Goal: Information Seeking & Learning: Check status

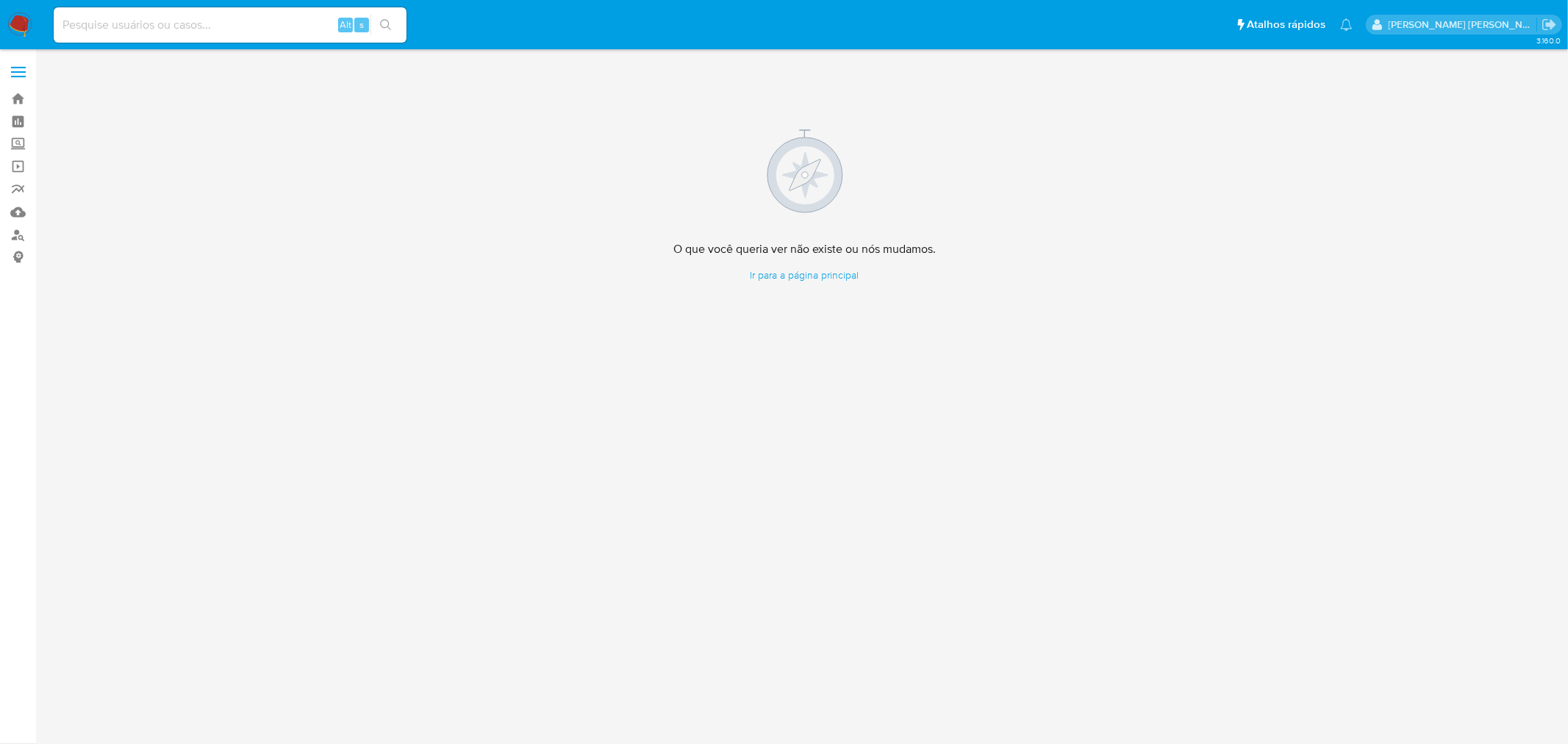
click at [159, 30] on input at bounding box center [230, 25] width 353 height 19
paste input "300698914"
type input "300698914"
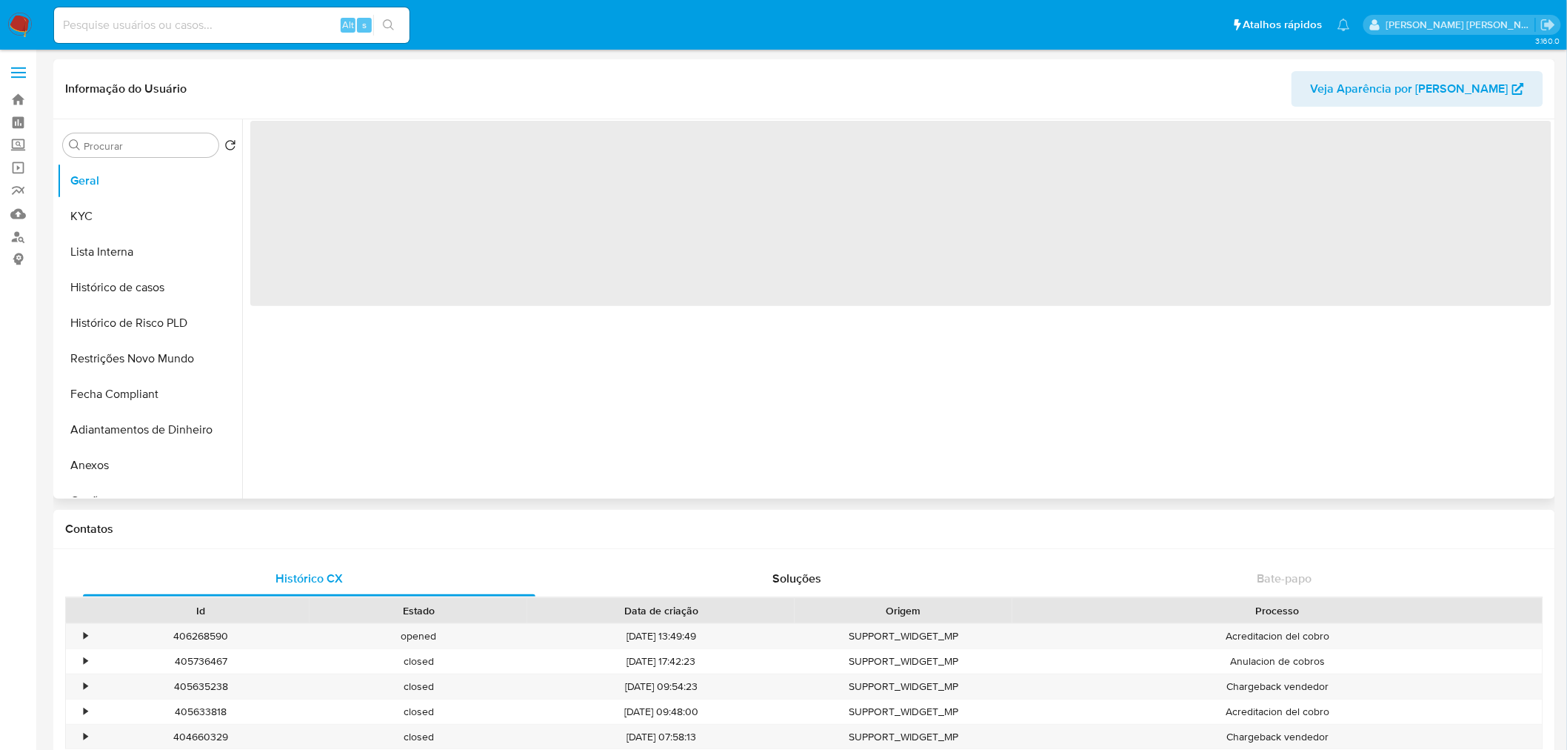
select select "10"
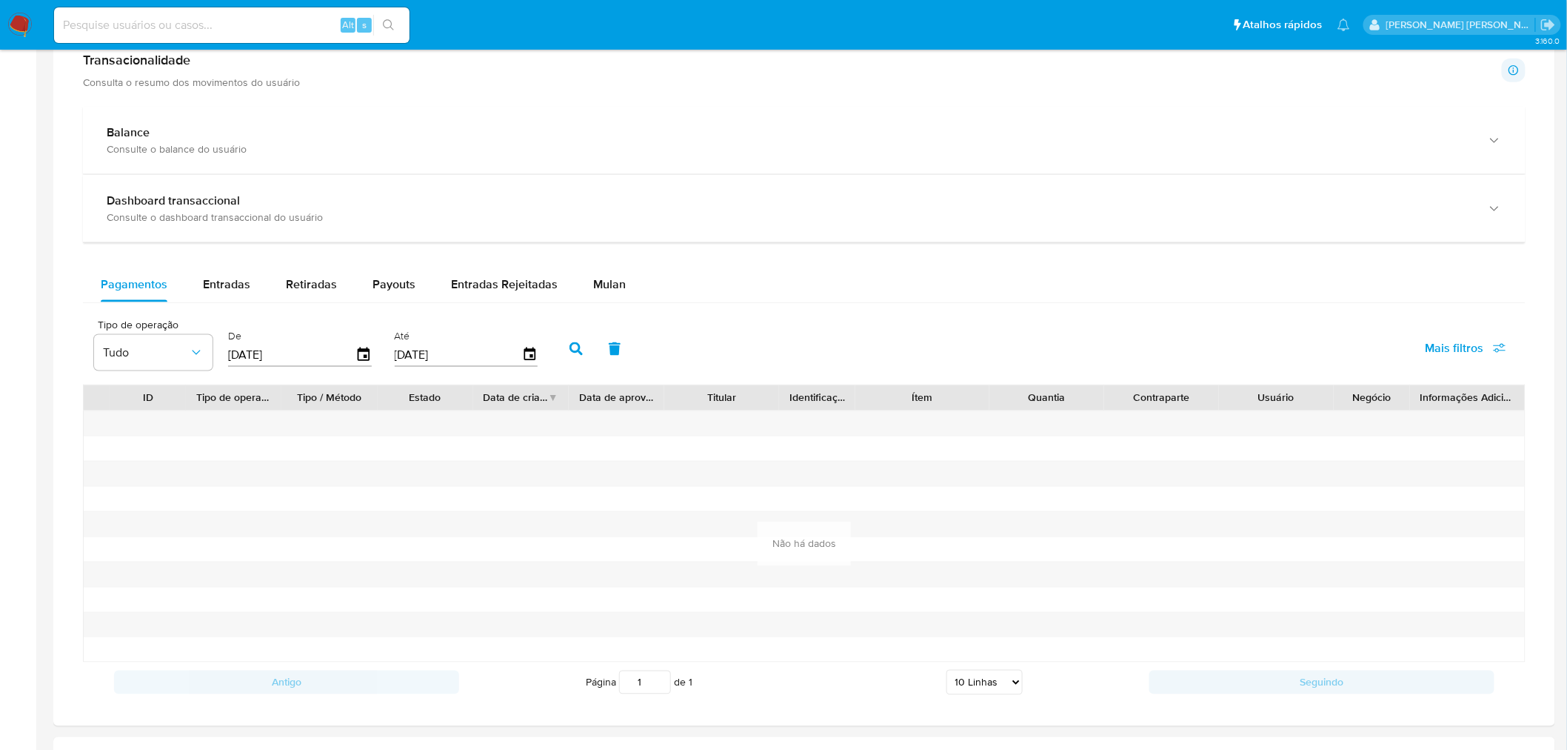
scroll to position [823, 0]
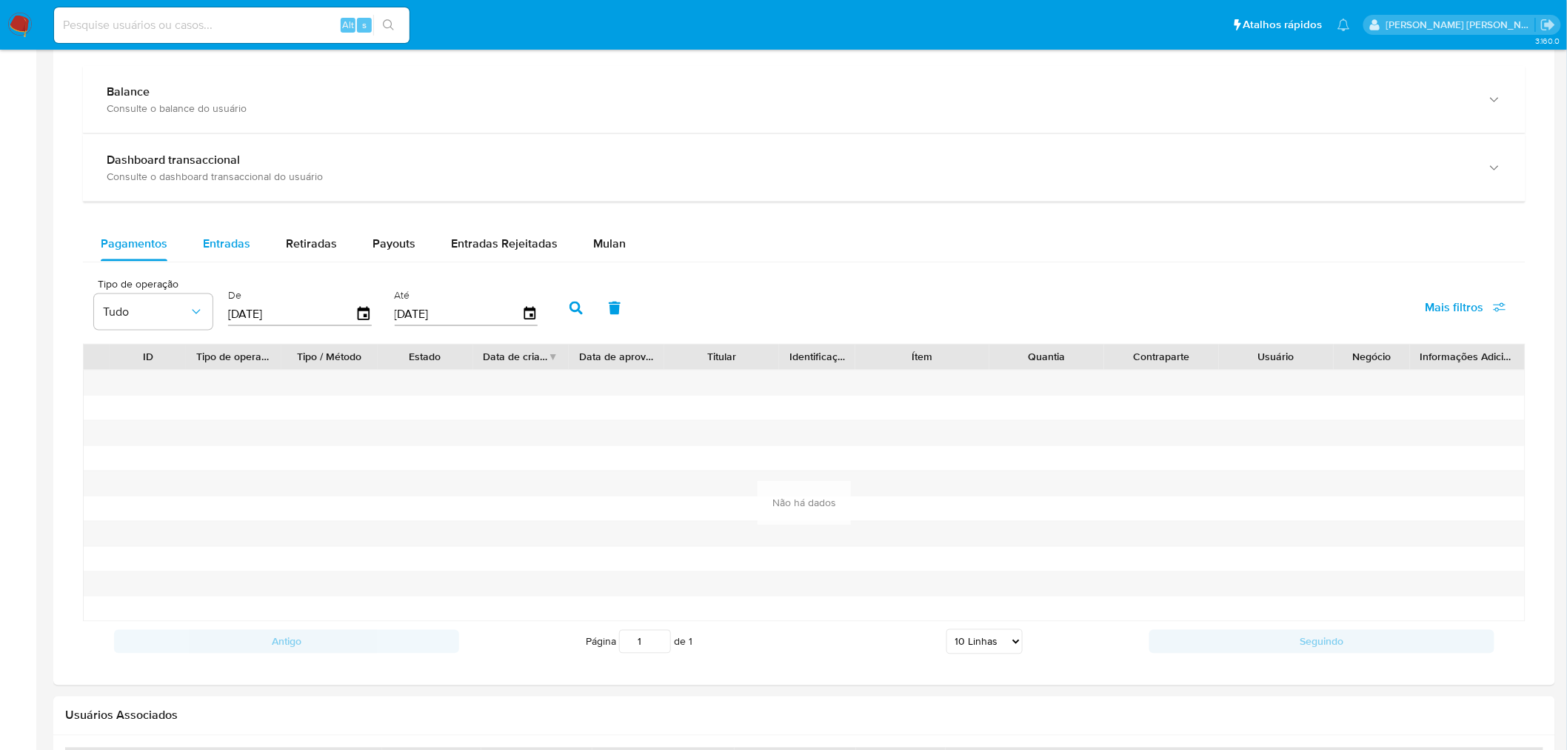
click at [240, 256] on div "Entradas" at bounding box center [226, 244] width 47 height 36
select select "10"
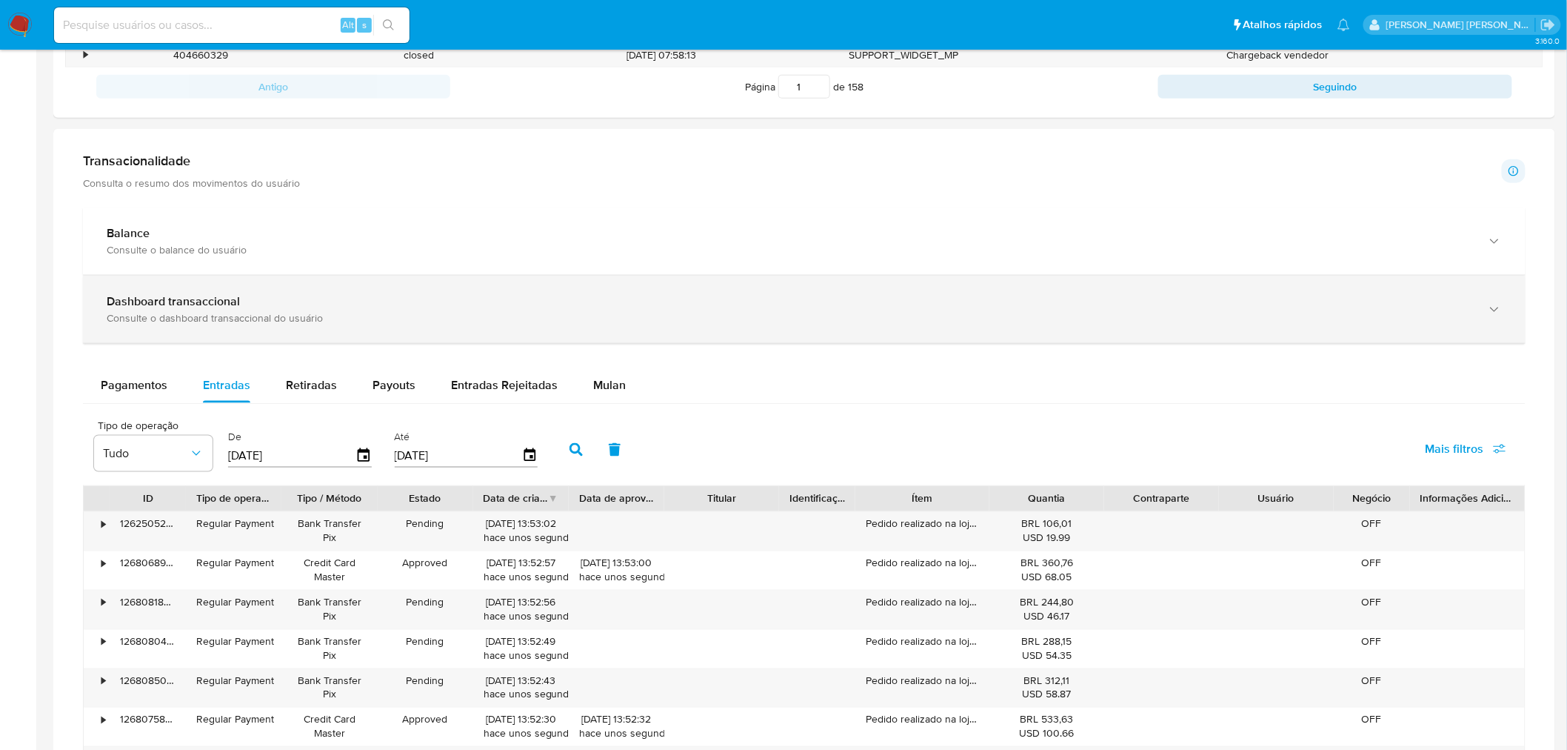
scroll to position [542, 0]
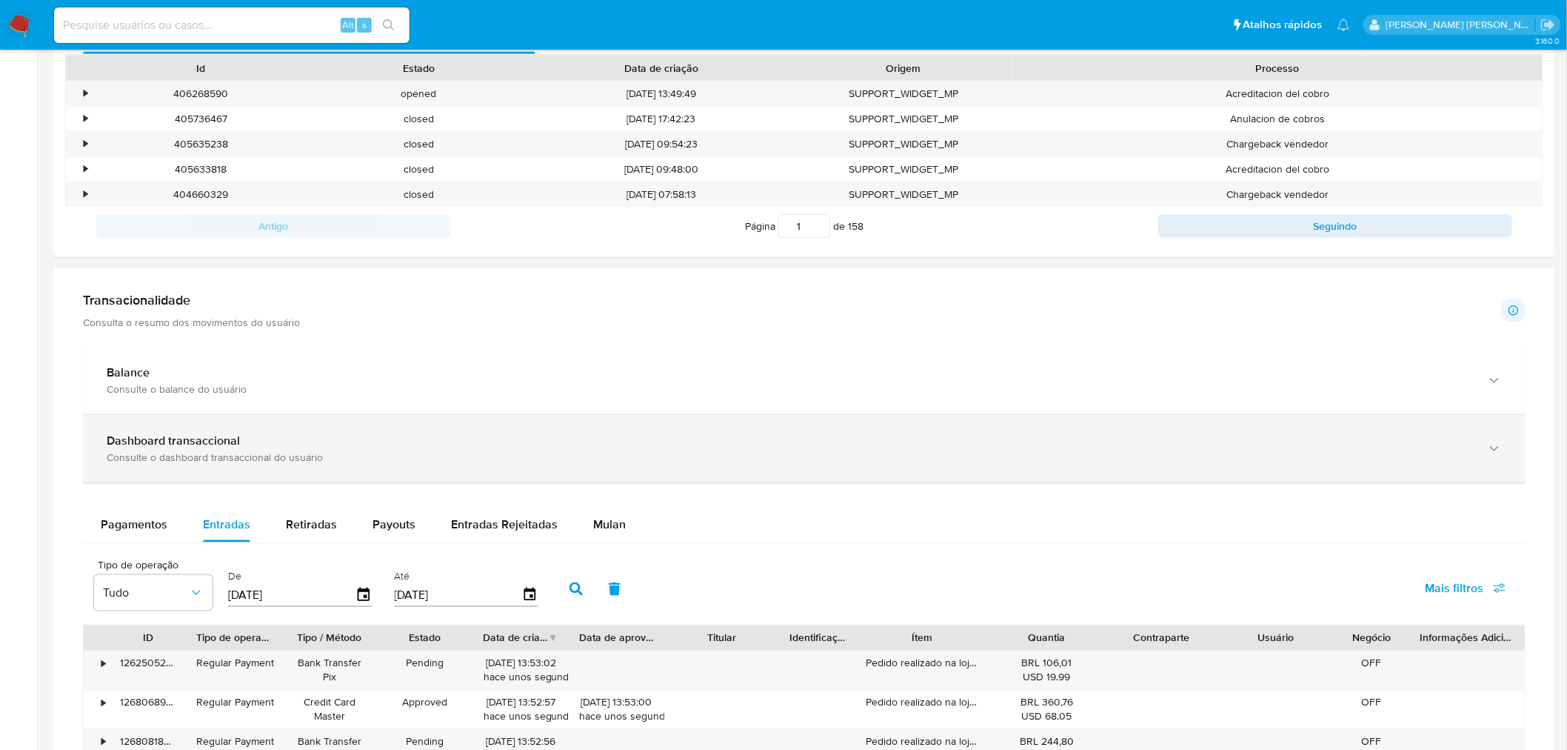
click at [341, 453] on div "Consulte o dashboard transaccional do usuário" at bounding box center [790, 456] width 1366 height 13
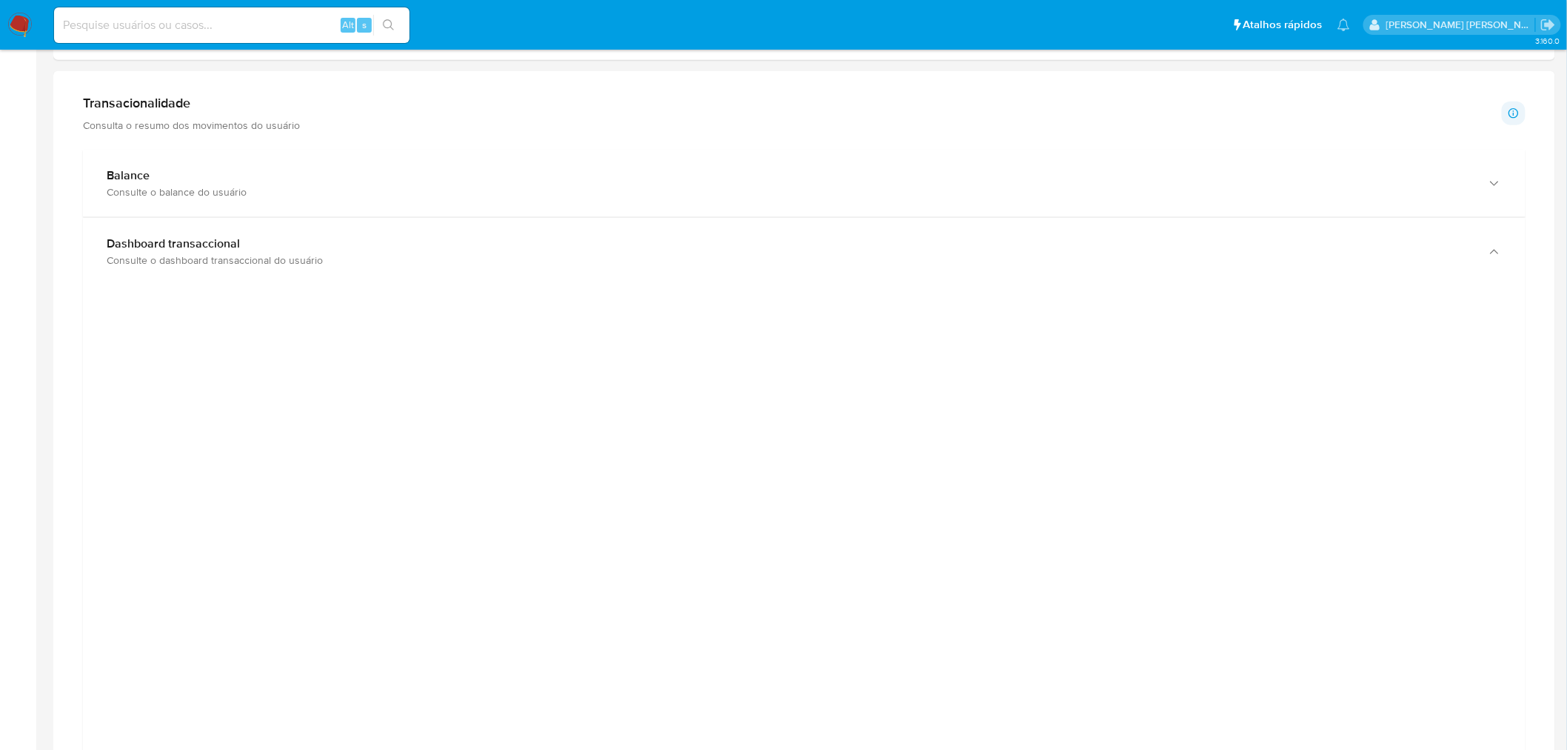
scroll to position [816, 0]
drag, startPoint x: 1330, startPoint y: 507, endPoint x: 1321, endPoint y: 492, distance: 17.7
click at [1330, 507] on div at bounding box center [804, 553] width 1419 height 667
drag, startPoint x: 1382, startPoint y: 290, endPoint x: 1300, endPoint y: 279, distance: 82.9
click at [1382, 290] on div at bounding box center [804, 553] width 1419 height 667
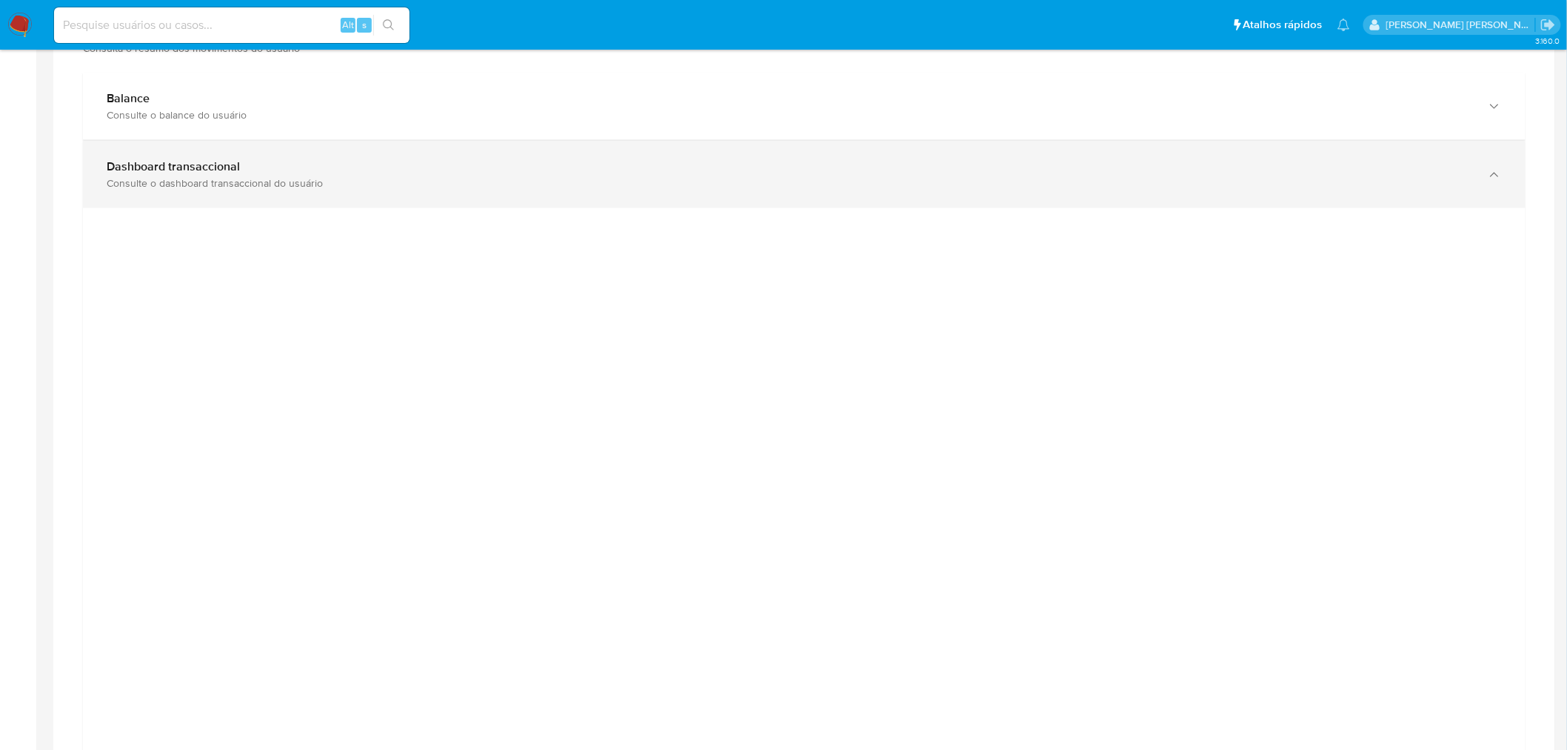
drag, startPoint x: 1069, startPoint y: 172, endPoint x: 990, endPoint y: 181, distance: 79.0
click at [1068, 172] on div "Dashboard transaccional" at bounding box center [790, 166] width 1366 height 15
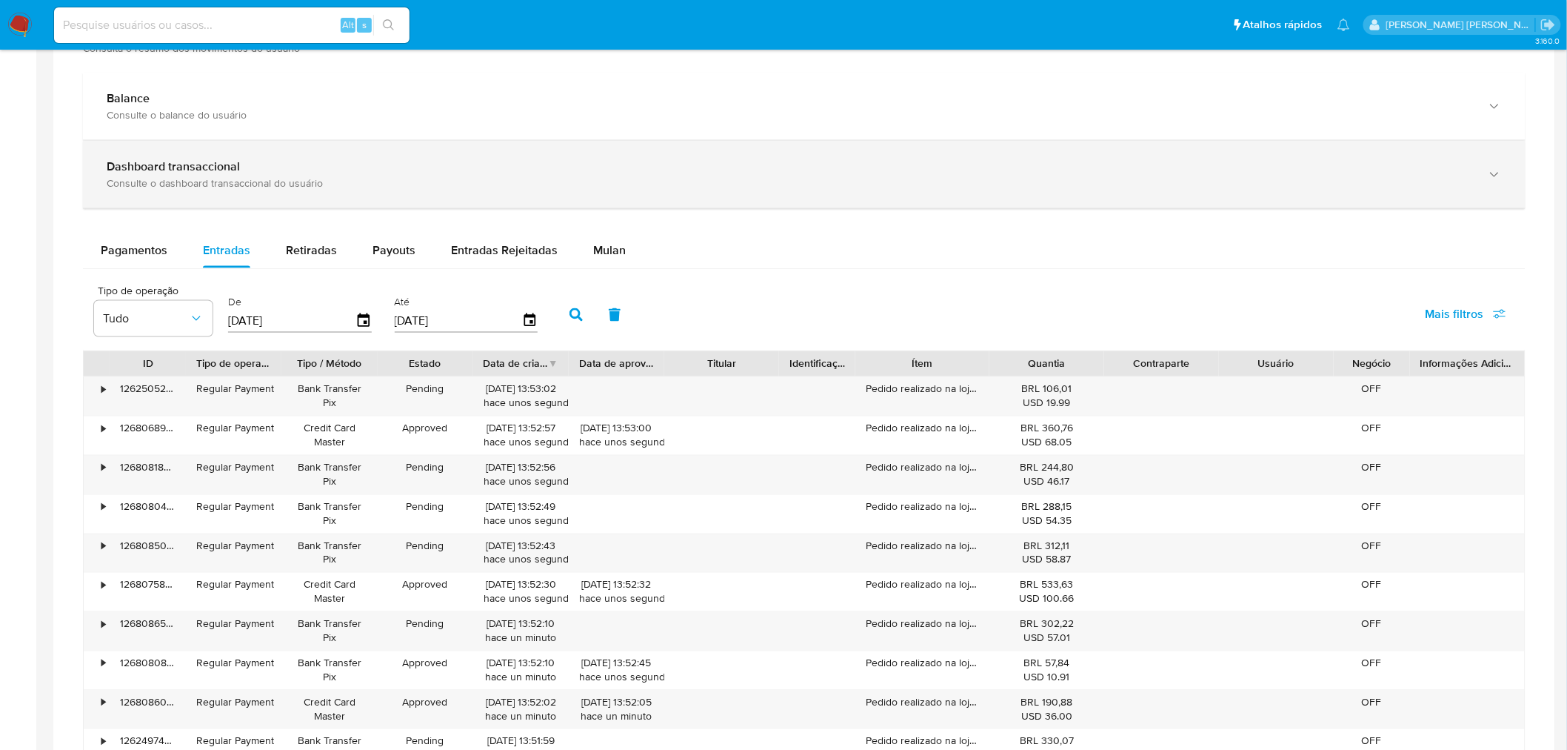
click at [398, 191] on div "Dashboard transaccional Consulte o dashboard transaccional do usuário" at bounding box center [804, 174] width 1443 height 67
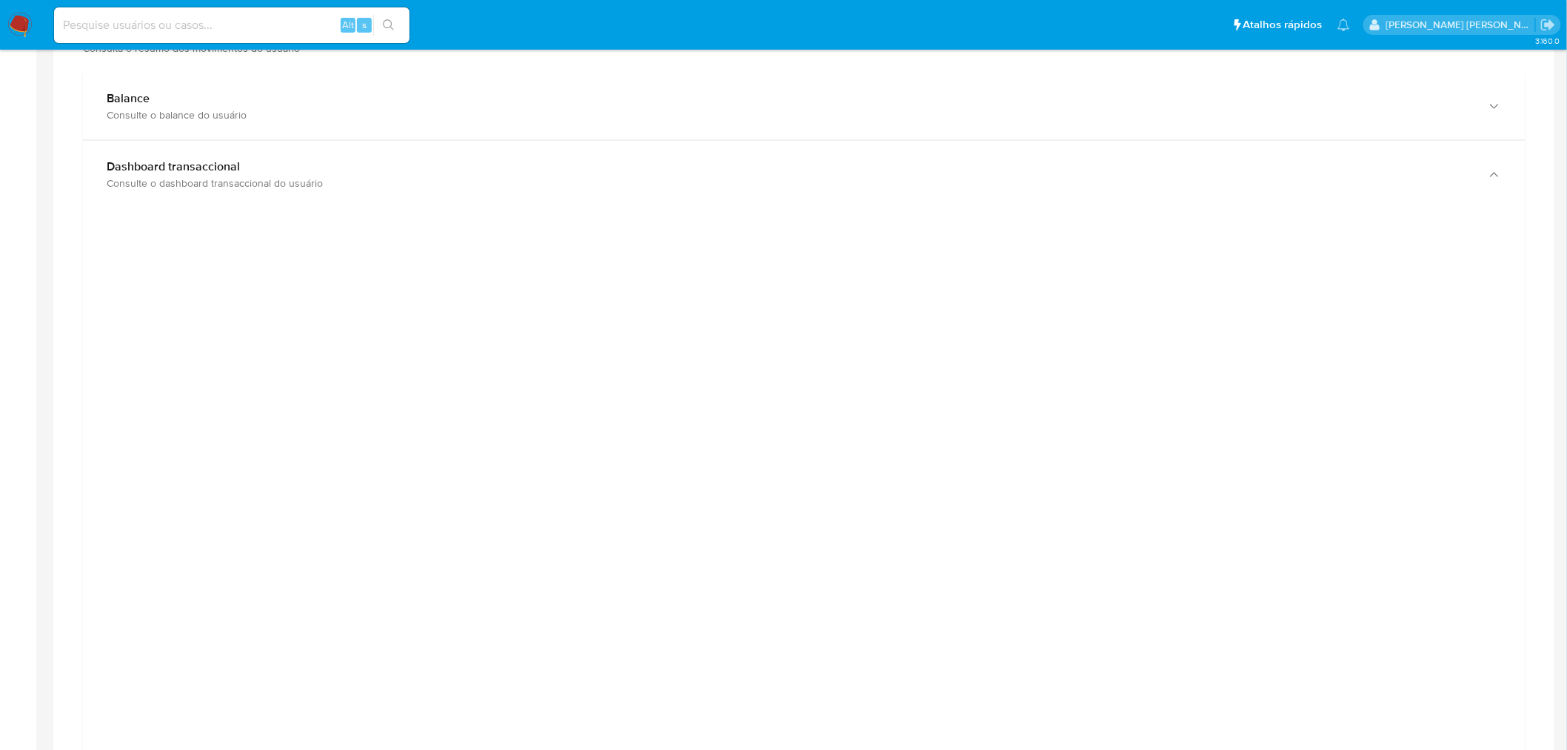
click at [1398, 431] on div at bounding box center [804, 553] width 1419 height 667
click at [292, 446] on div at bounding box center [804, 553] width 1419 height 667
click at [1334, 504] on div at bounding box center [804, 553] width 1419 height 667
click at [1338, 227] on div at bounding box center [804, 553] width 1419 height 667
click at [264, 518] on div at bounding box center [804, 553] width 1419 height 667
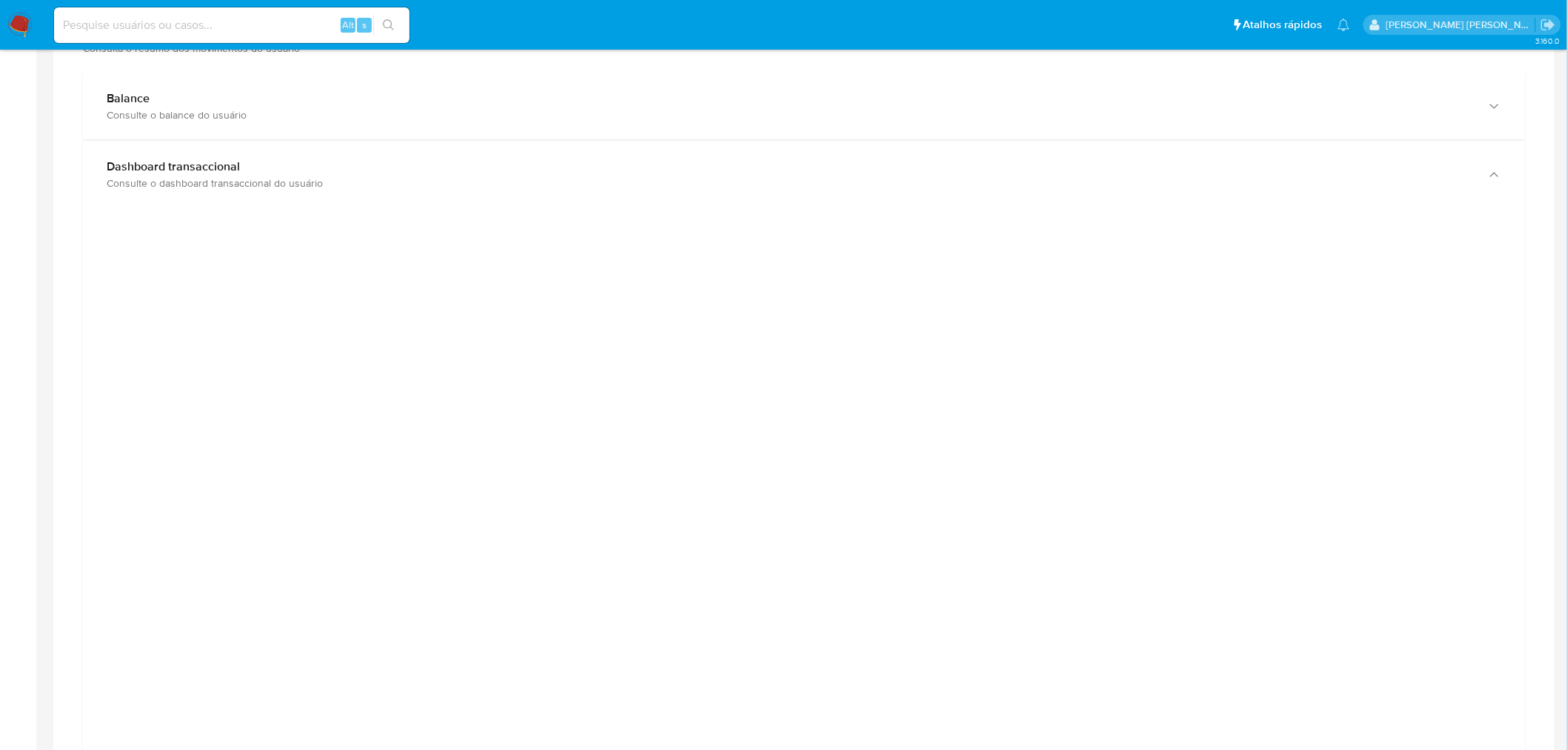
click at [1320, 439] on div at bounding box center [804, 553] width 1419 height 667
click at [1376, 627] on div at bounding box center [804, 553] width 1419 height 667
drag, startPoint x: 220, startPoint y: 304, endPoint x: 241, endPoint y: 129, distance: 176.8
click at [221, 304] on div at bounding box center [804, 416] width 1419 height 667
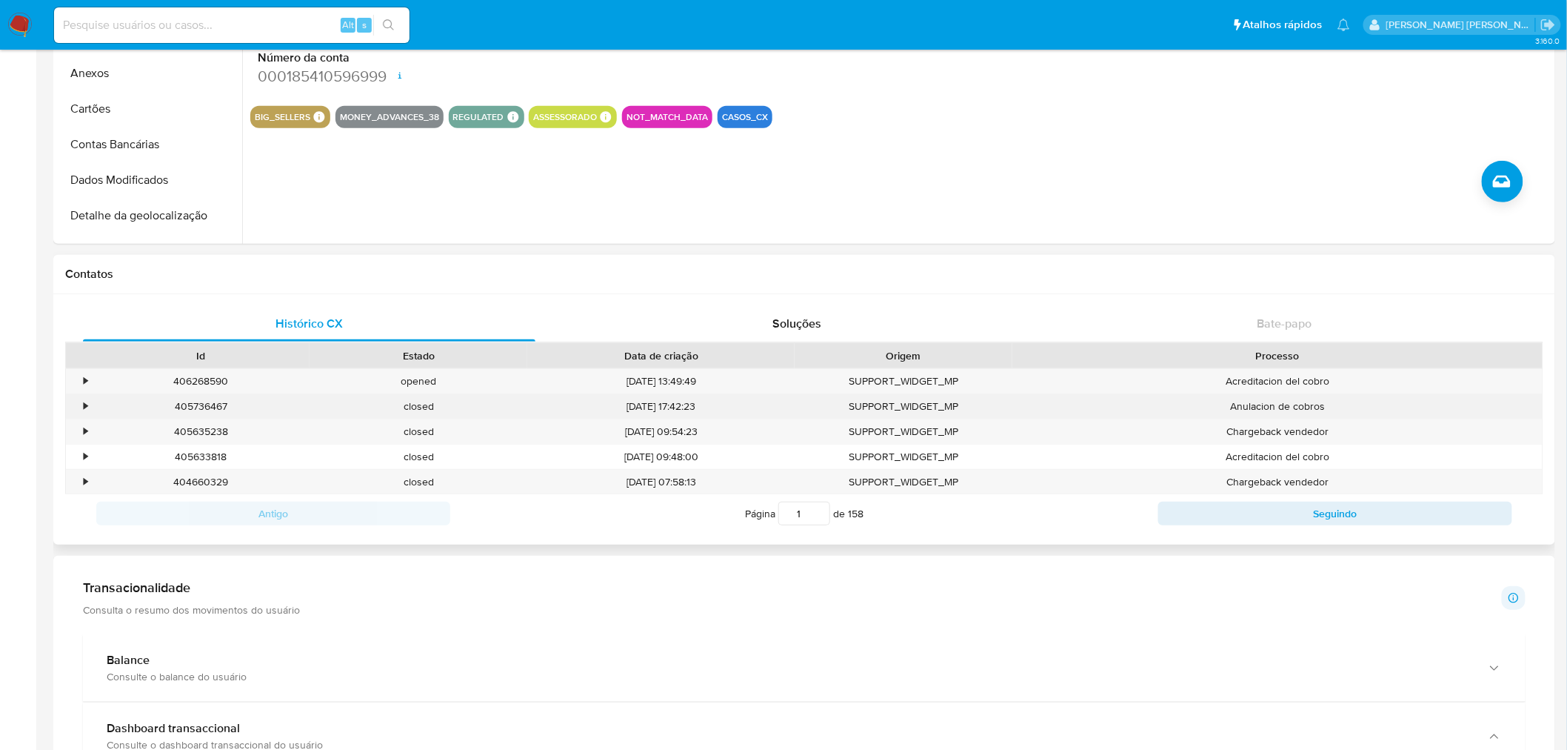
scroll to position [0, 0]
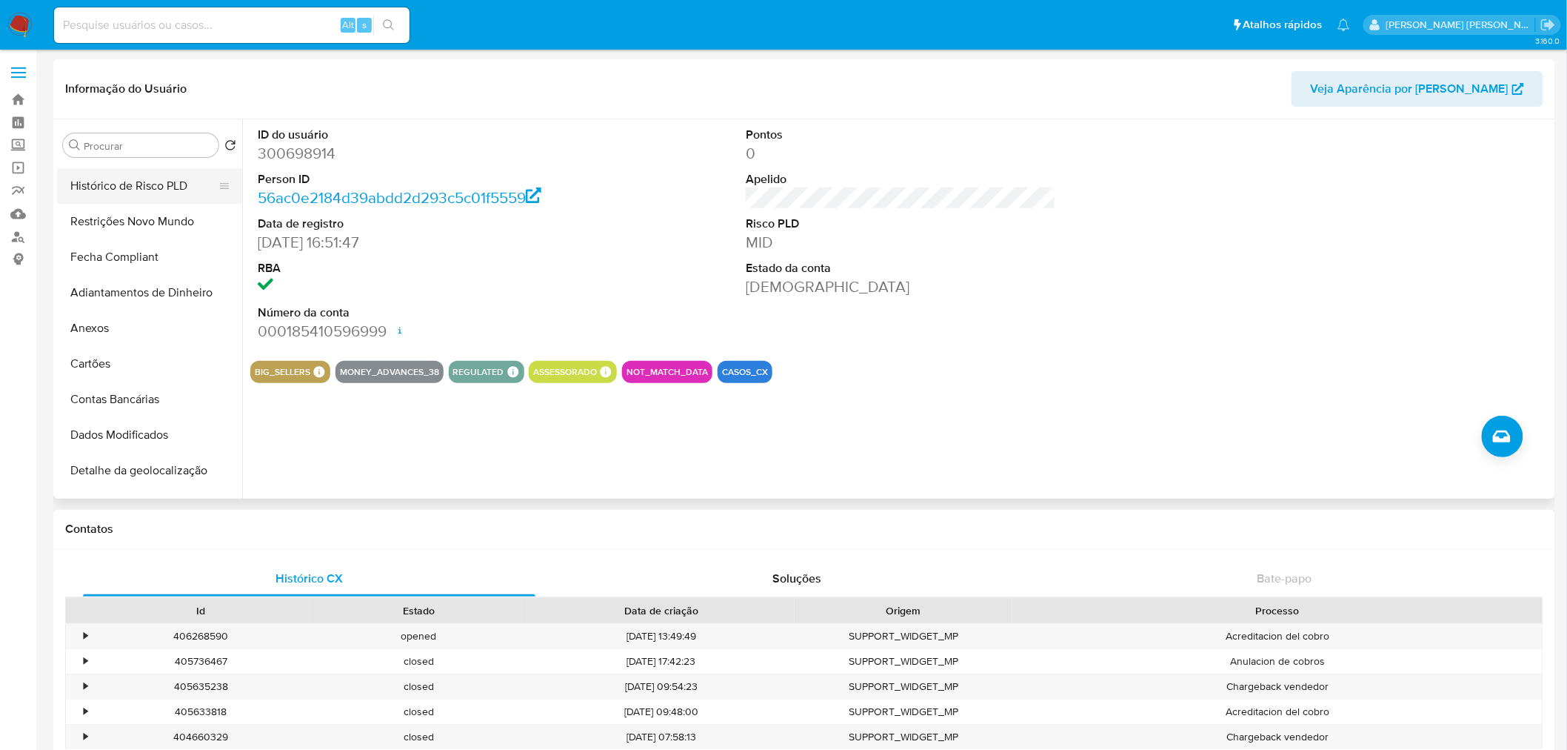
click at [144, 191] on button "Histórico de Risco PLD" at bounding box center [143, 186] width 173 height 36
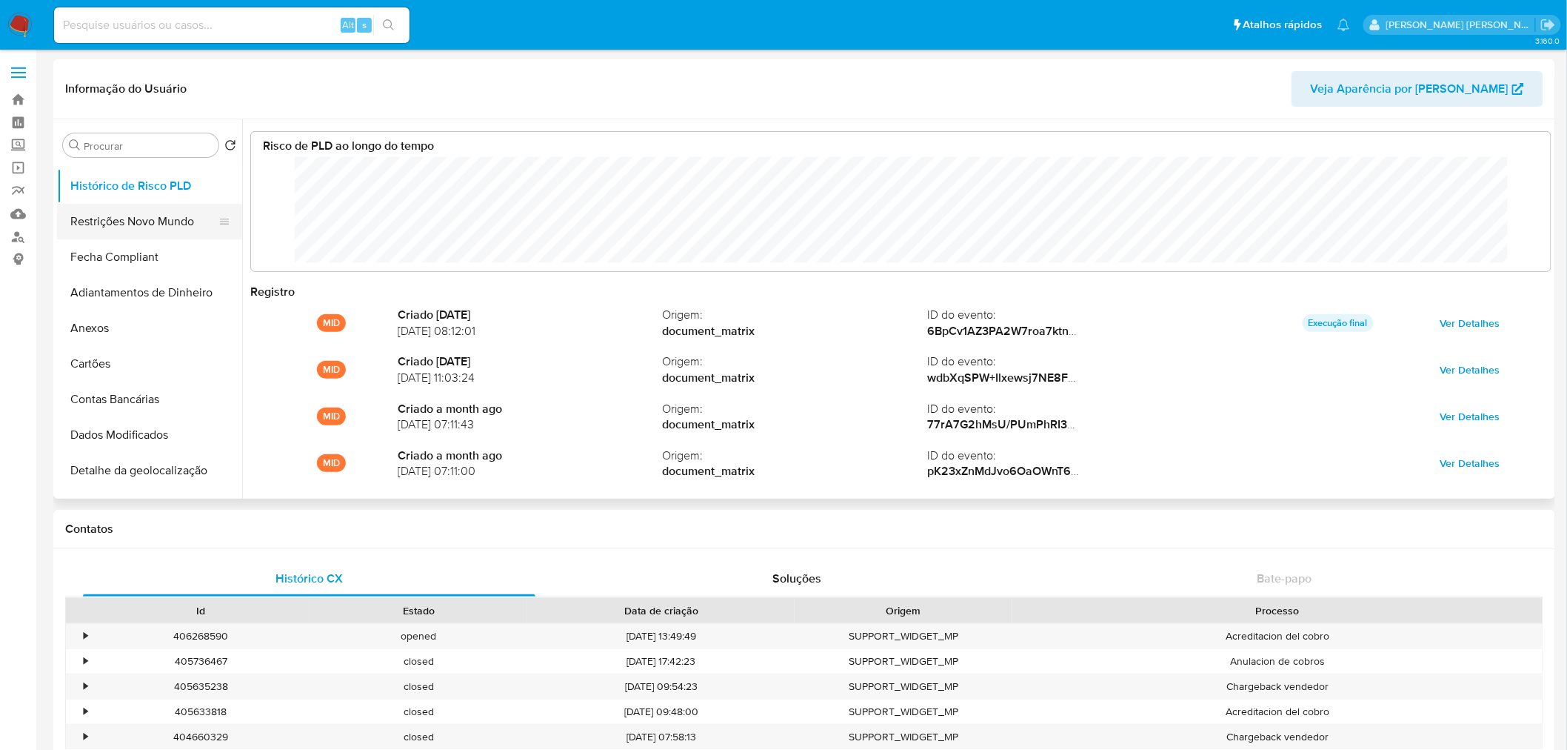
scroll to position [111, 1276]
click at [127, 216] on button "Restrições Novo Mundo" at bounding box center [143, 222] width 173 height 36
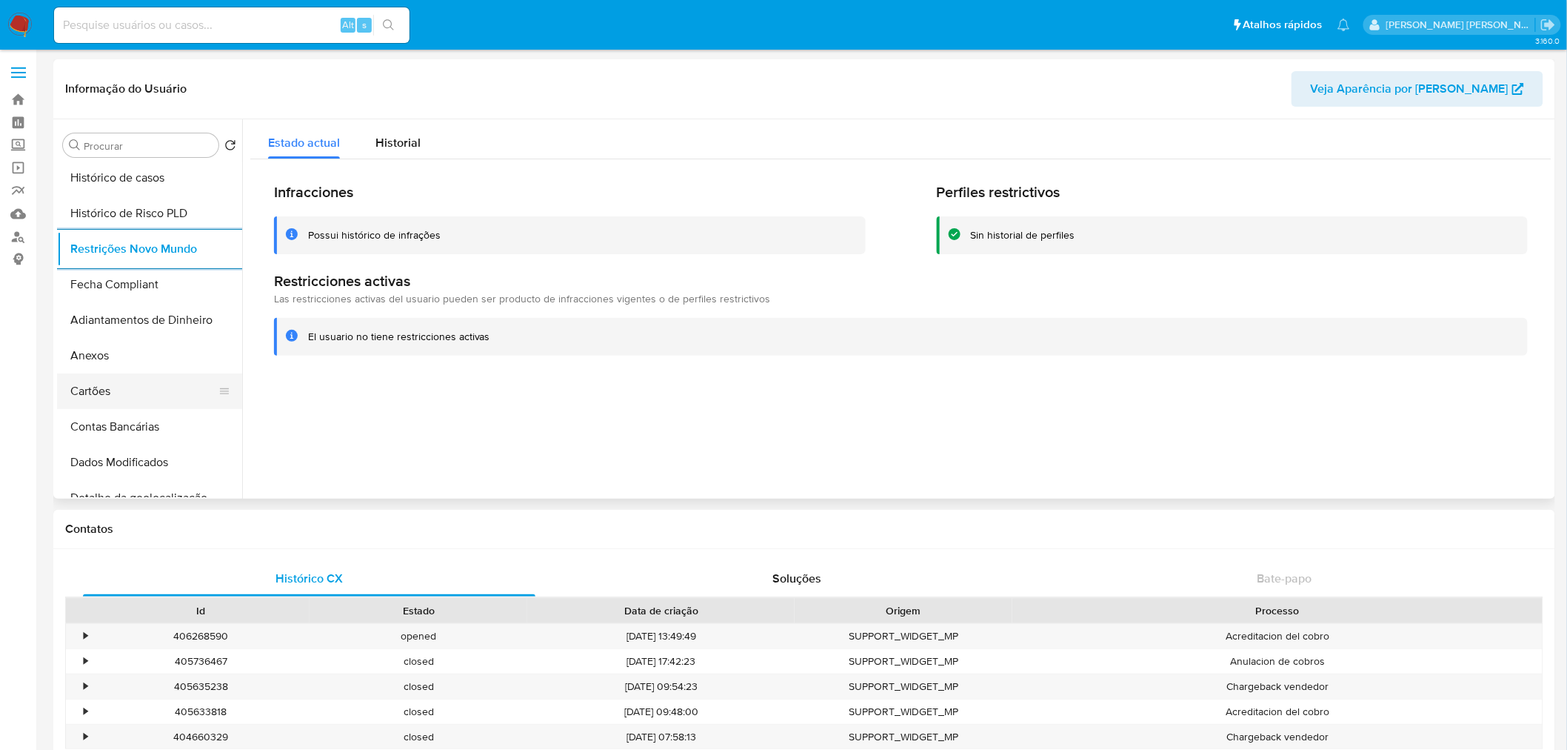
scroll to position [0, 0]
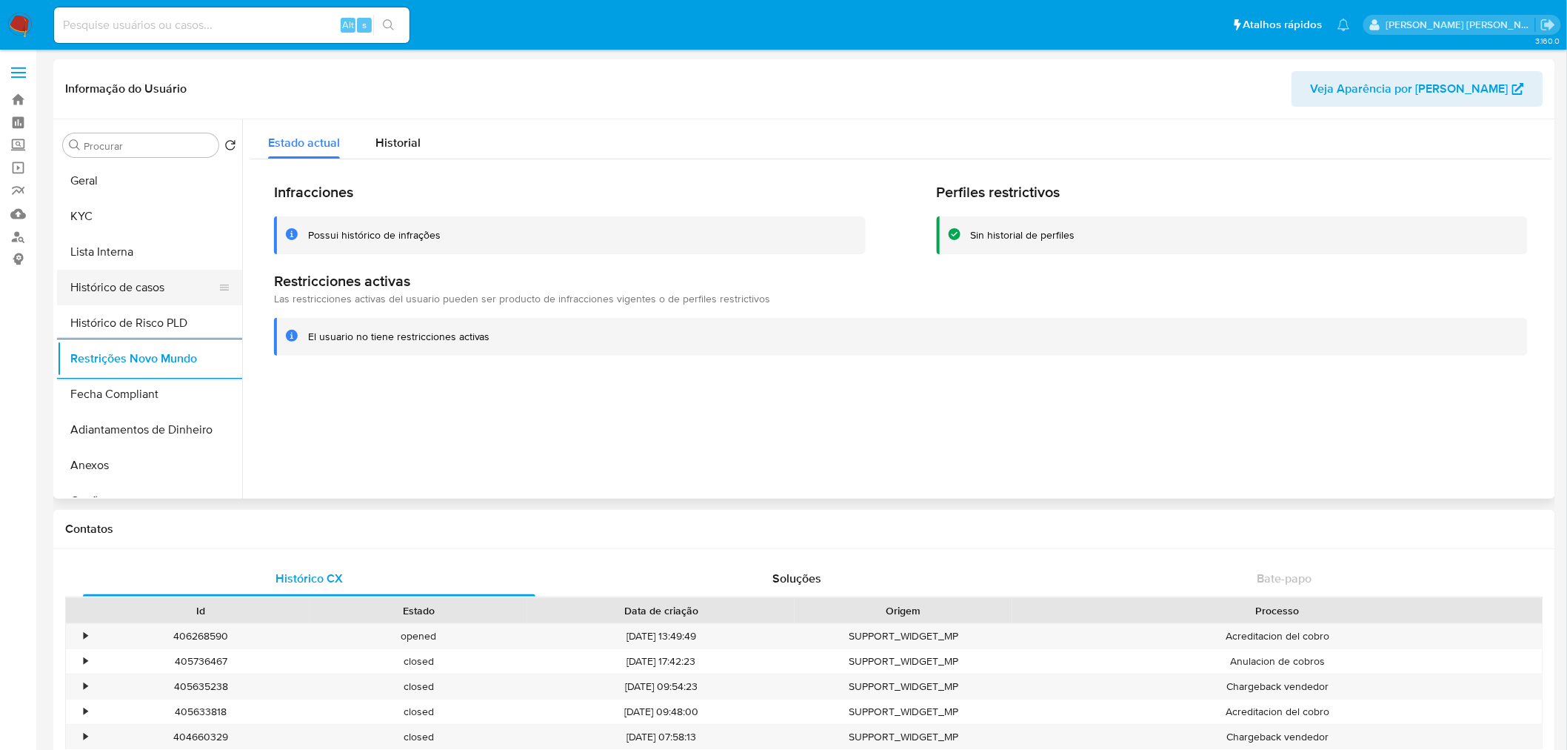
click at [130, 280] on button "Histórico de casos" at bounding box center [143, 288] width 173 height 36
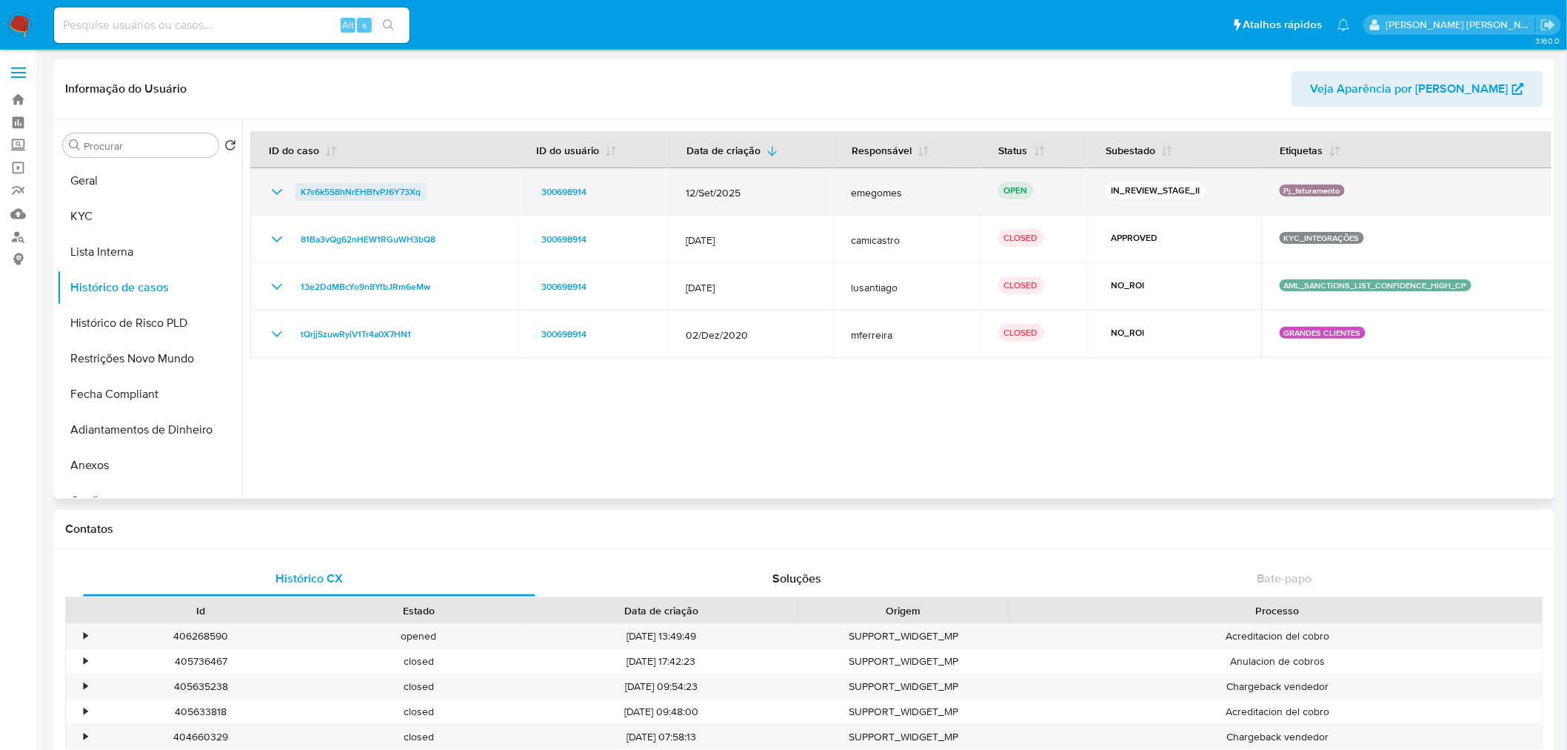
click at [388, 197] on span "K7s6k5S8hNrEHBfvPJ6Y73Xq" at bounding box center [361, 192] width 120 height 18
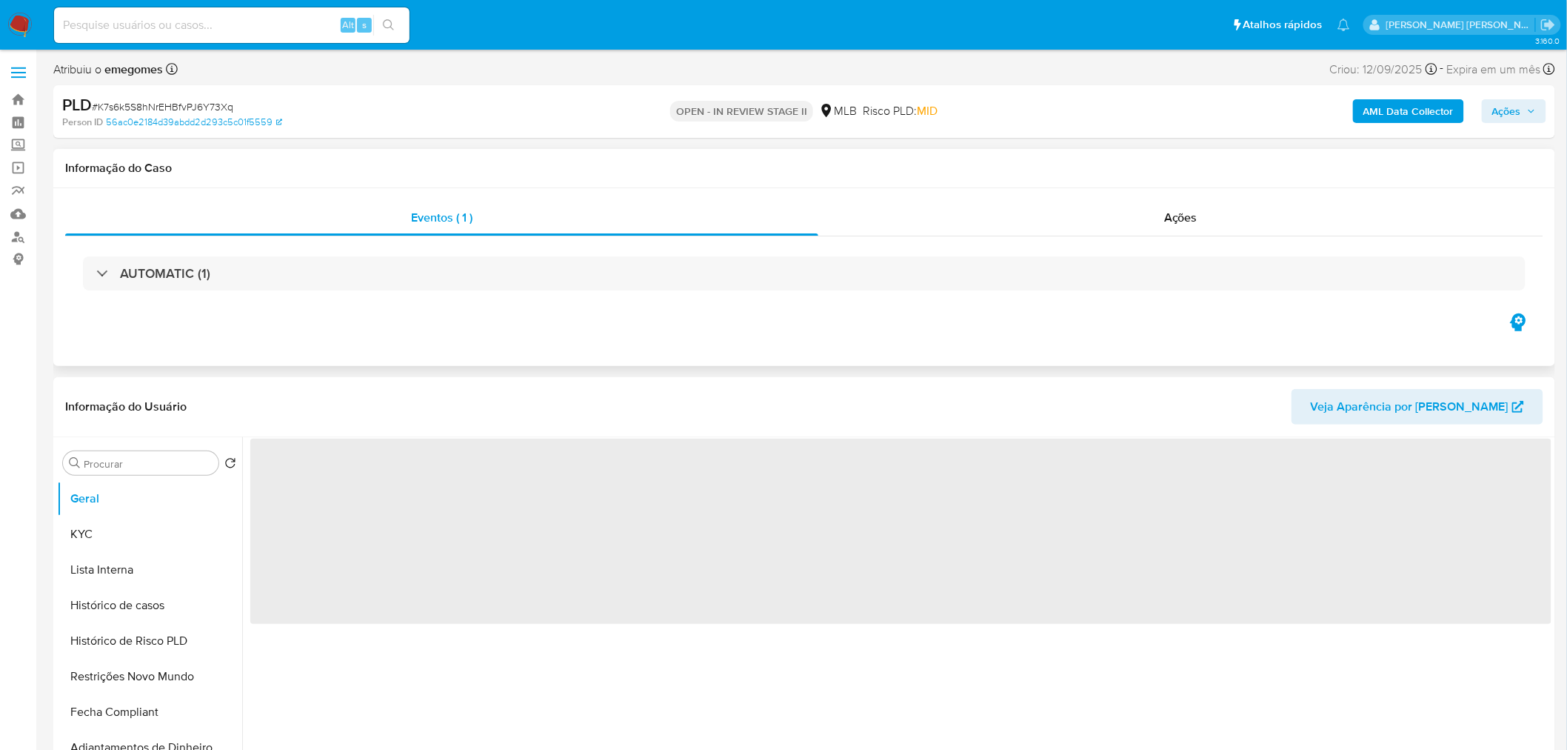
select select "10"
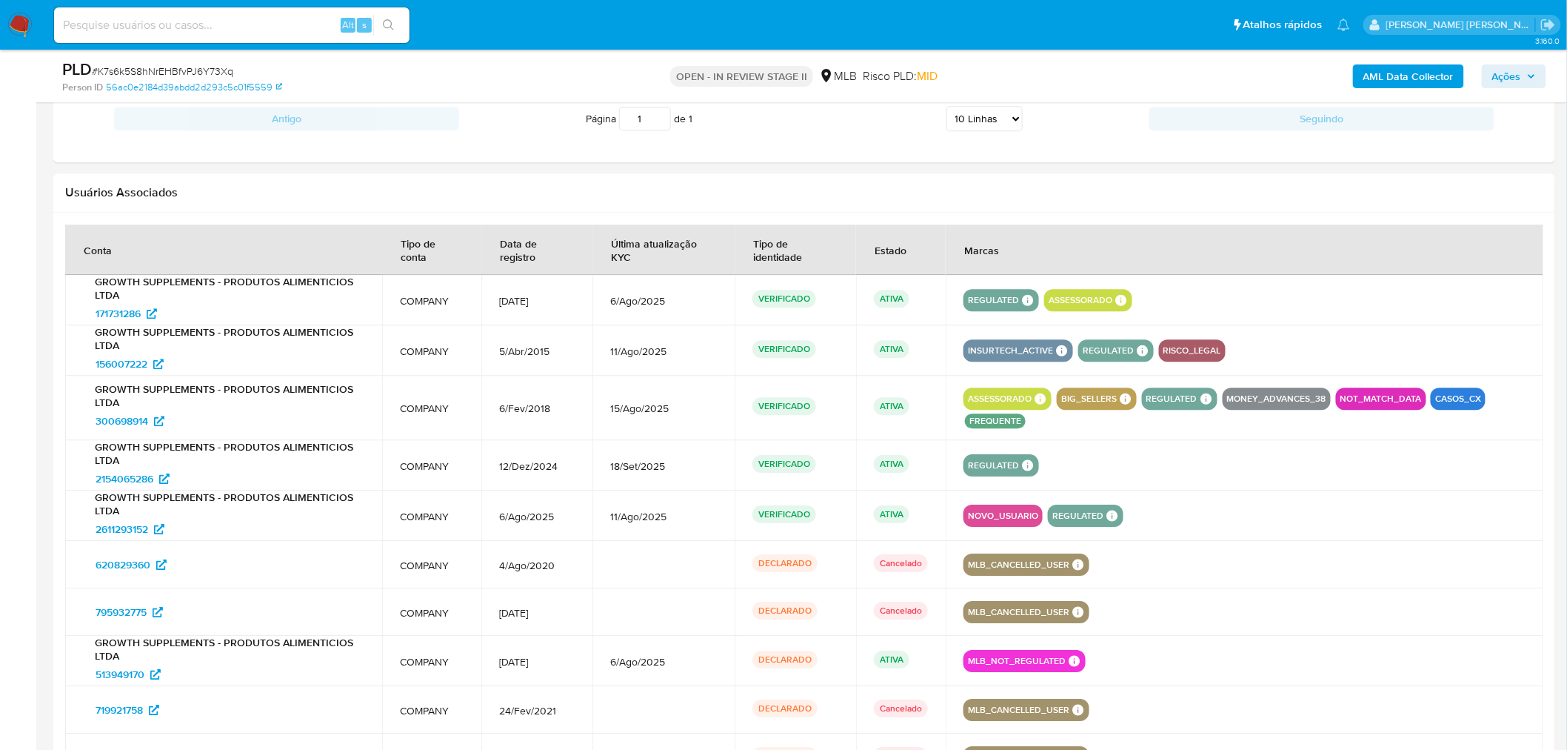
scroll to position [1749, 0]
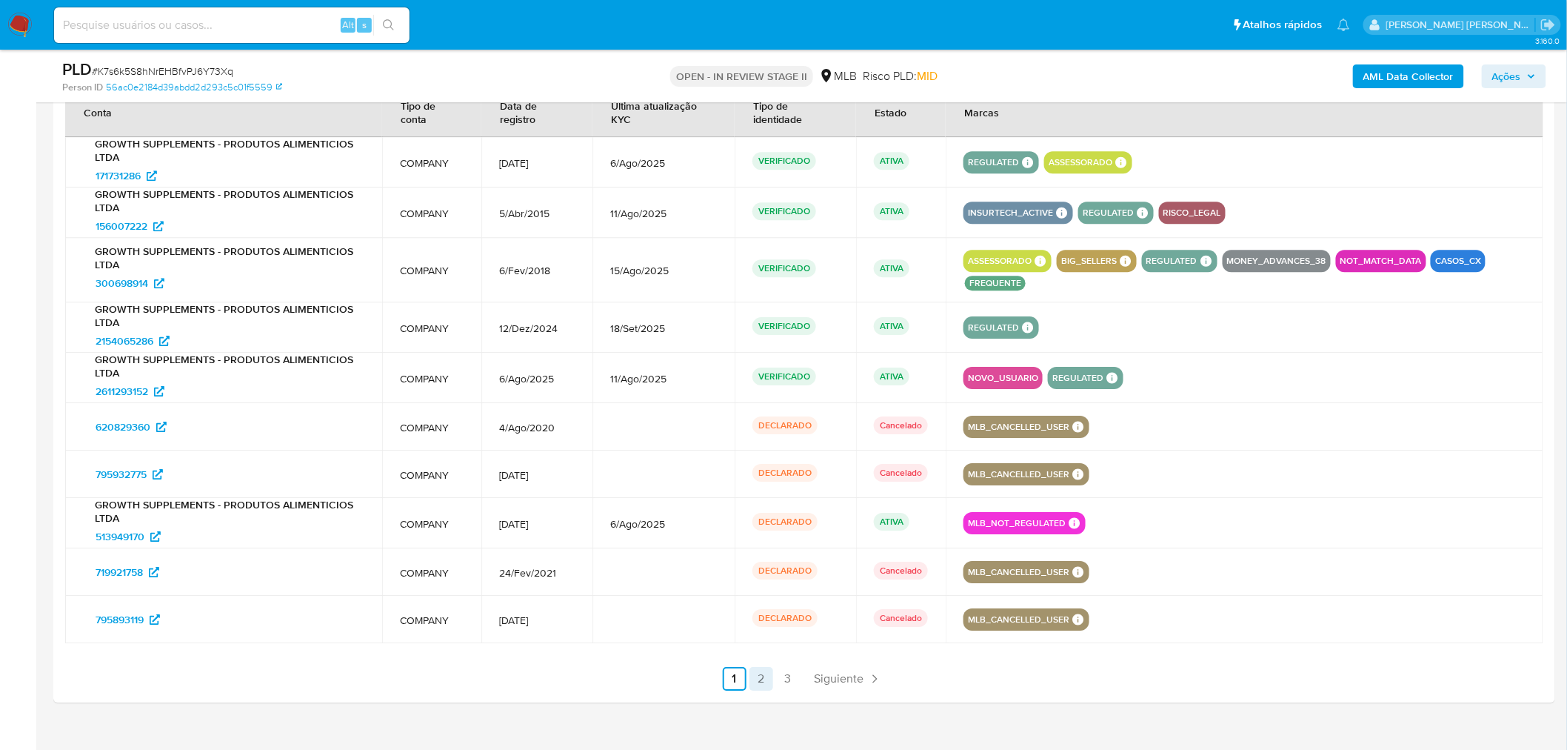
click at [763, 667] on link "2" at bounding box center [762, 679] width 24 height 24
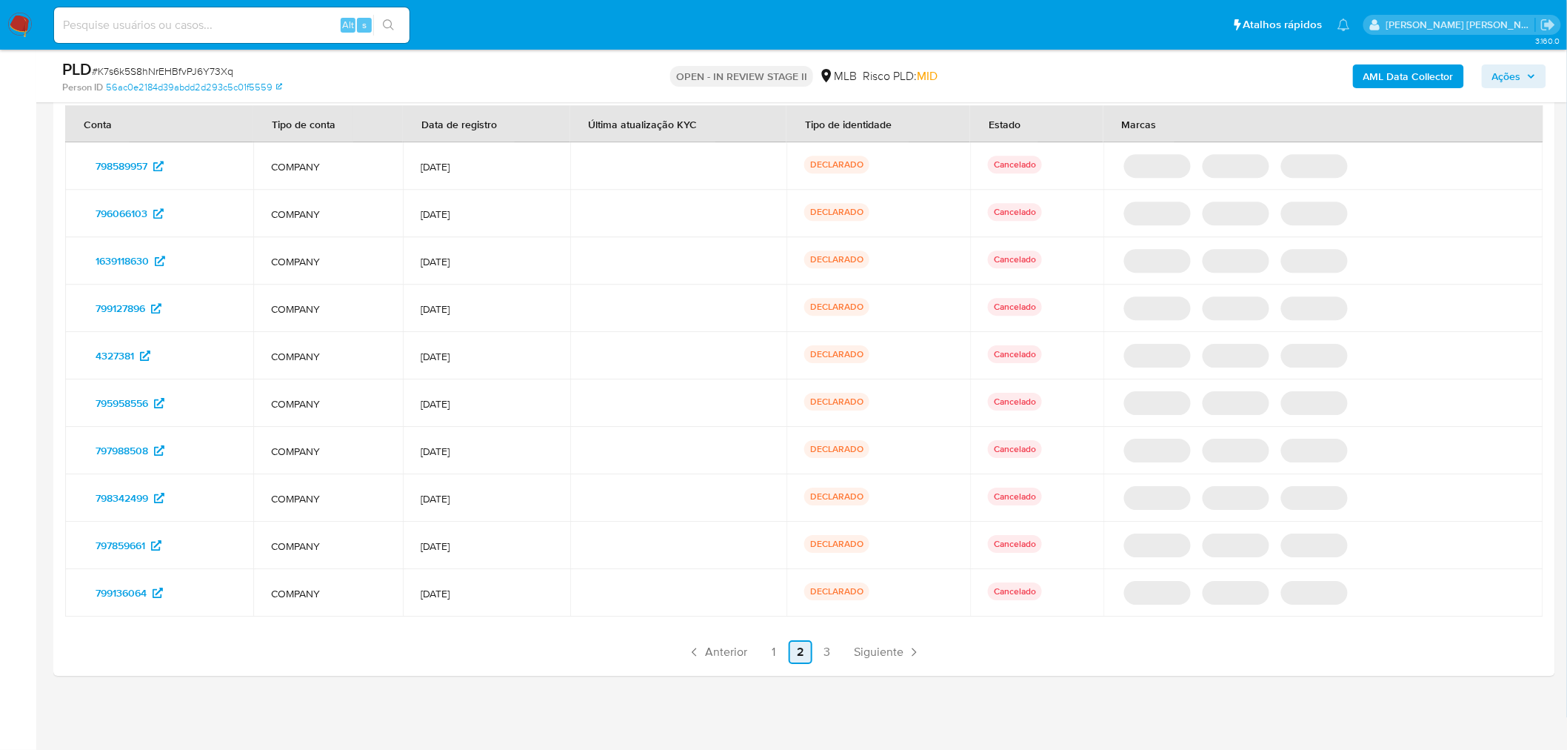
scroll to position [1711, 0]
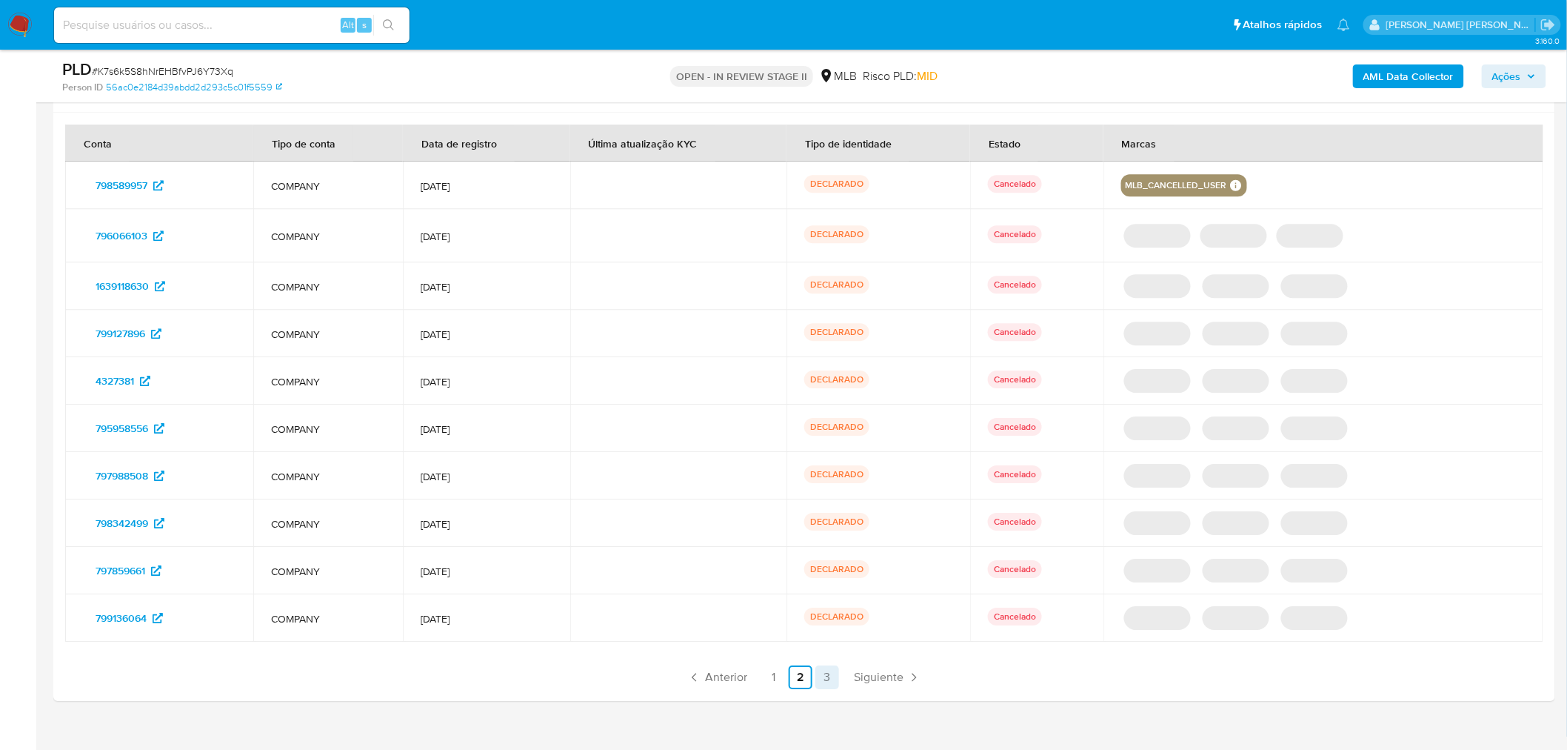
click at [818, 665] on link "3" at bounding box center [827, 677] width 24 height 24
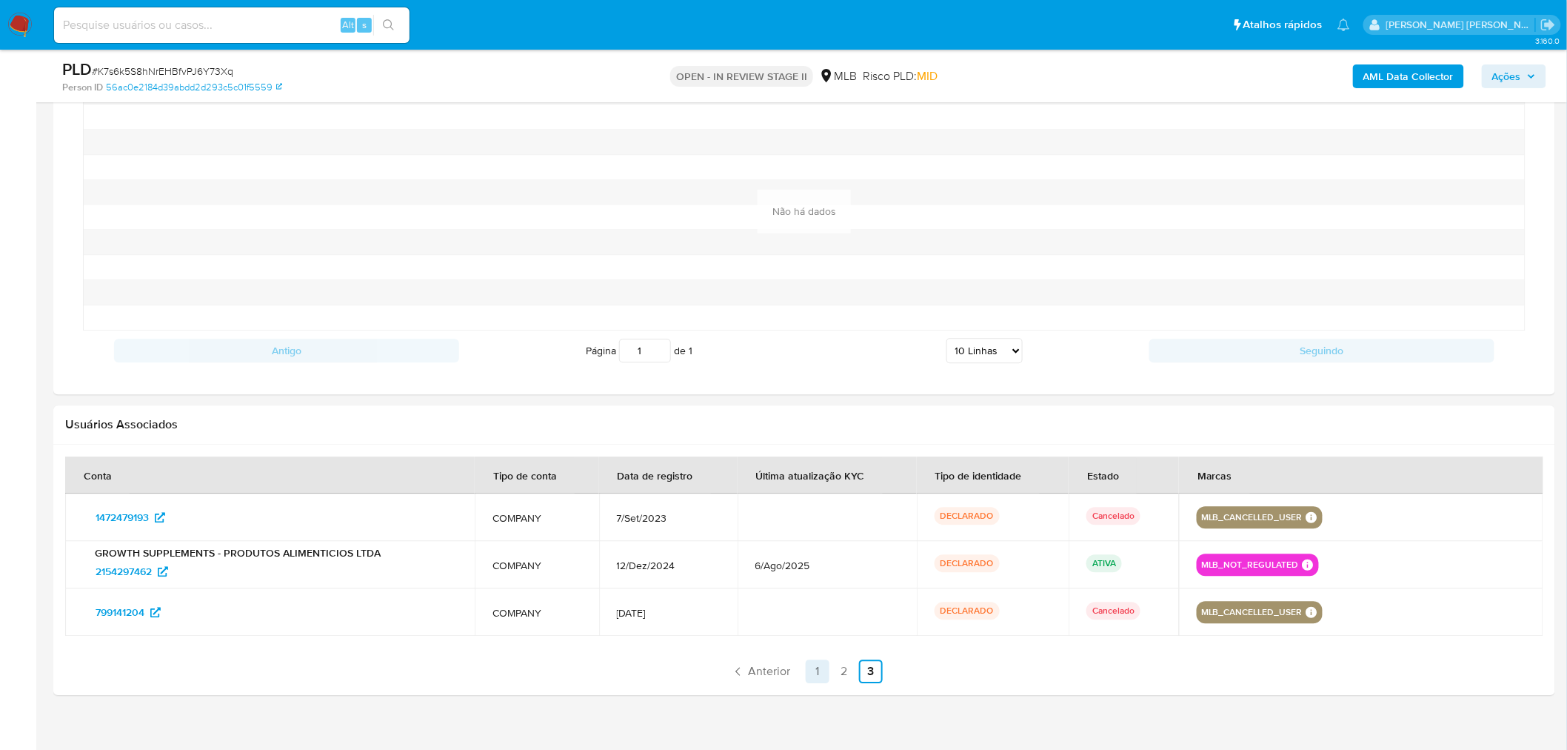
click at [810, 659] on link "1" at bounding box center [818, 671] width 24 height 24
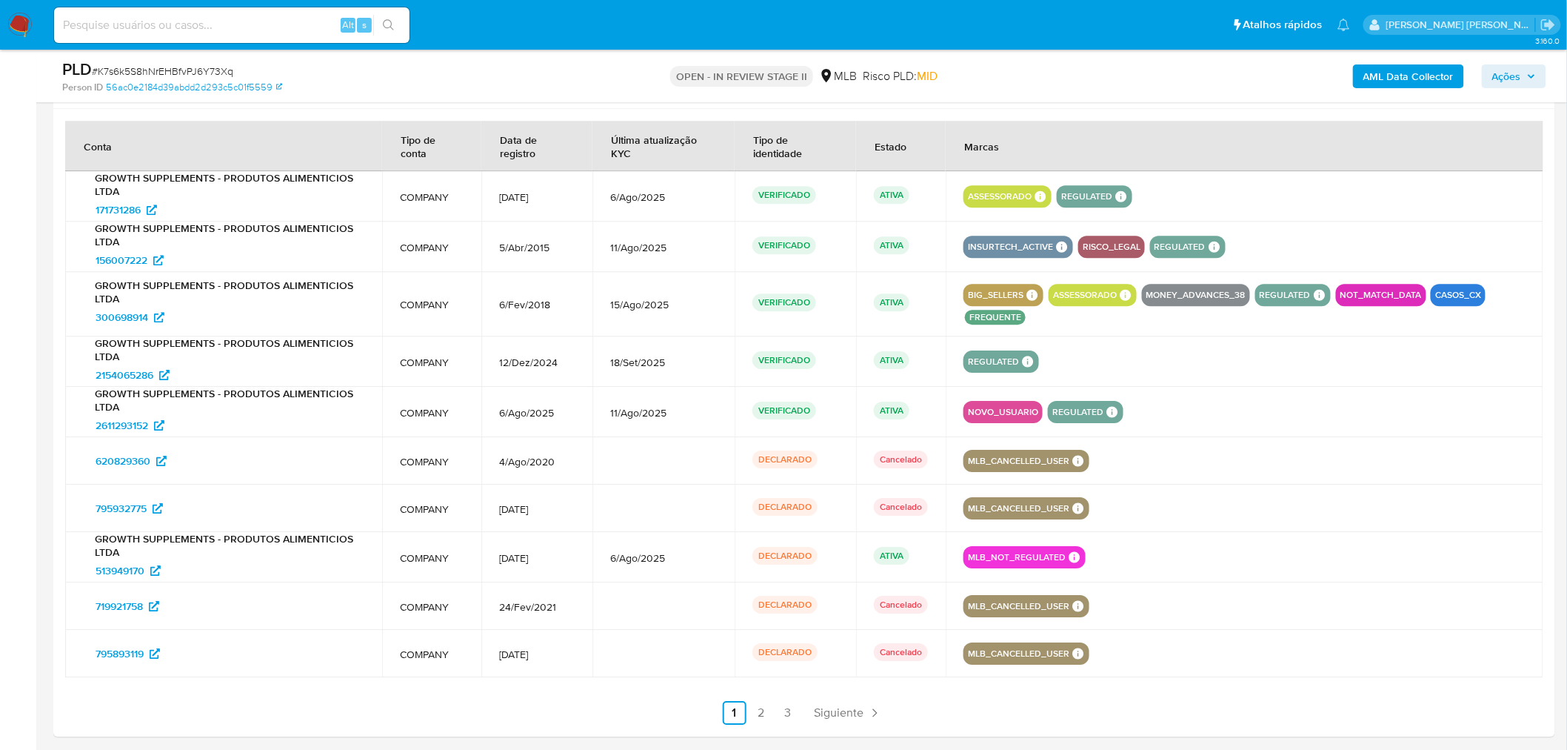
scroll to position [1749, 0]
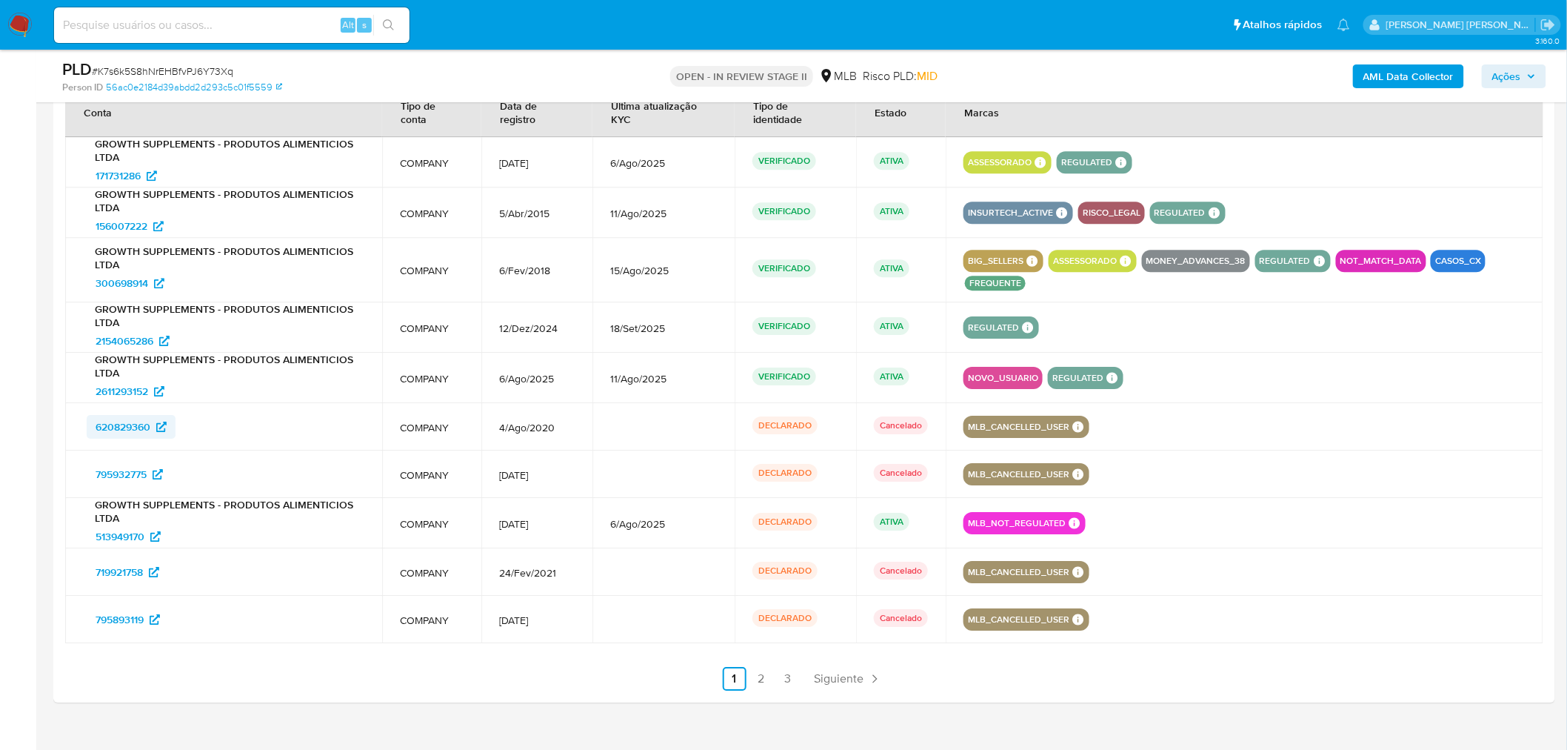
click at [113, 415] on span "620829360" at bounding box center [123, 427] width 55 height 24
click at [758, 667] on link "2" at bounding box center [762, 679] width 24 height 24
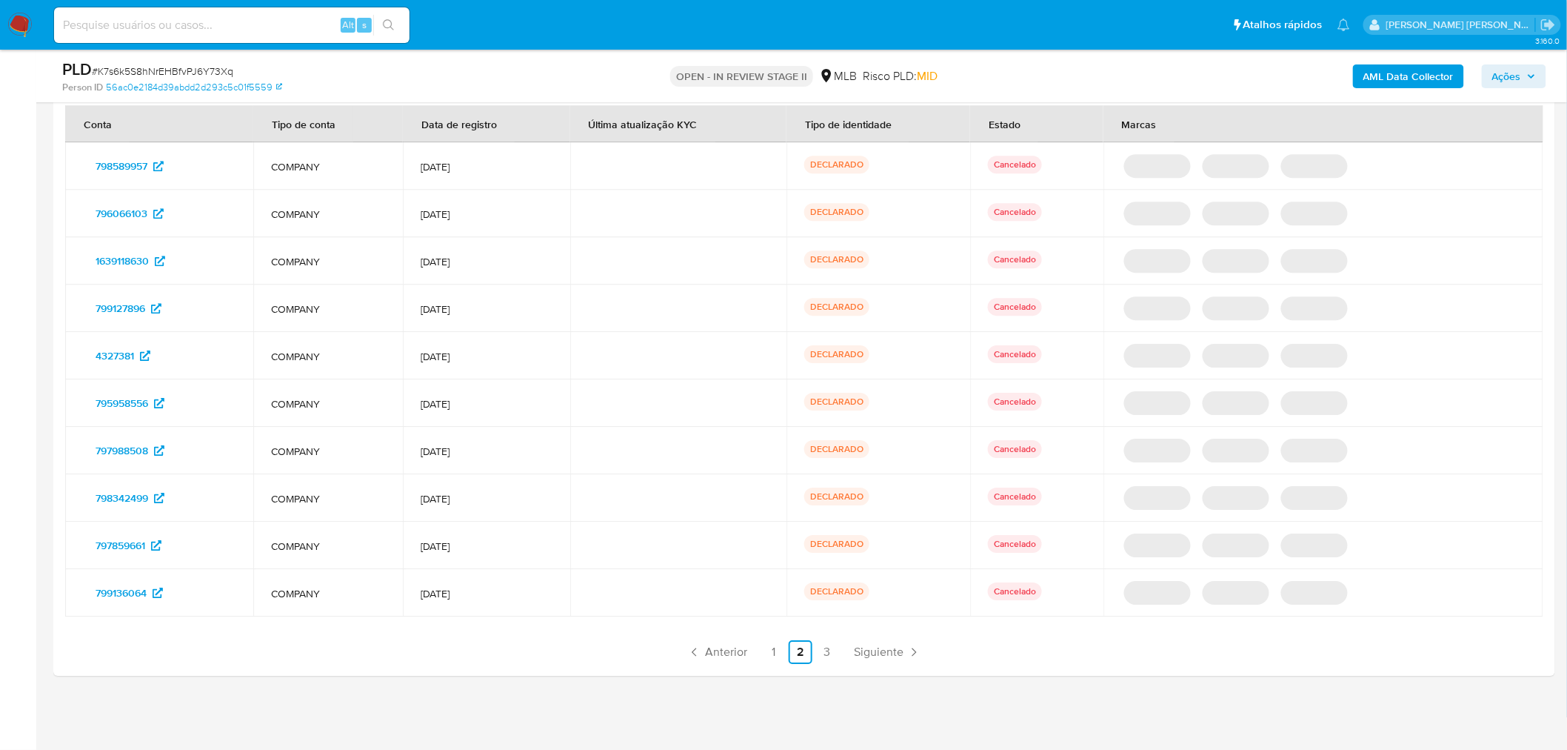
scroll to position [1711, 0]
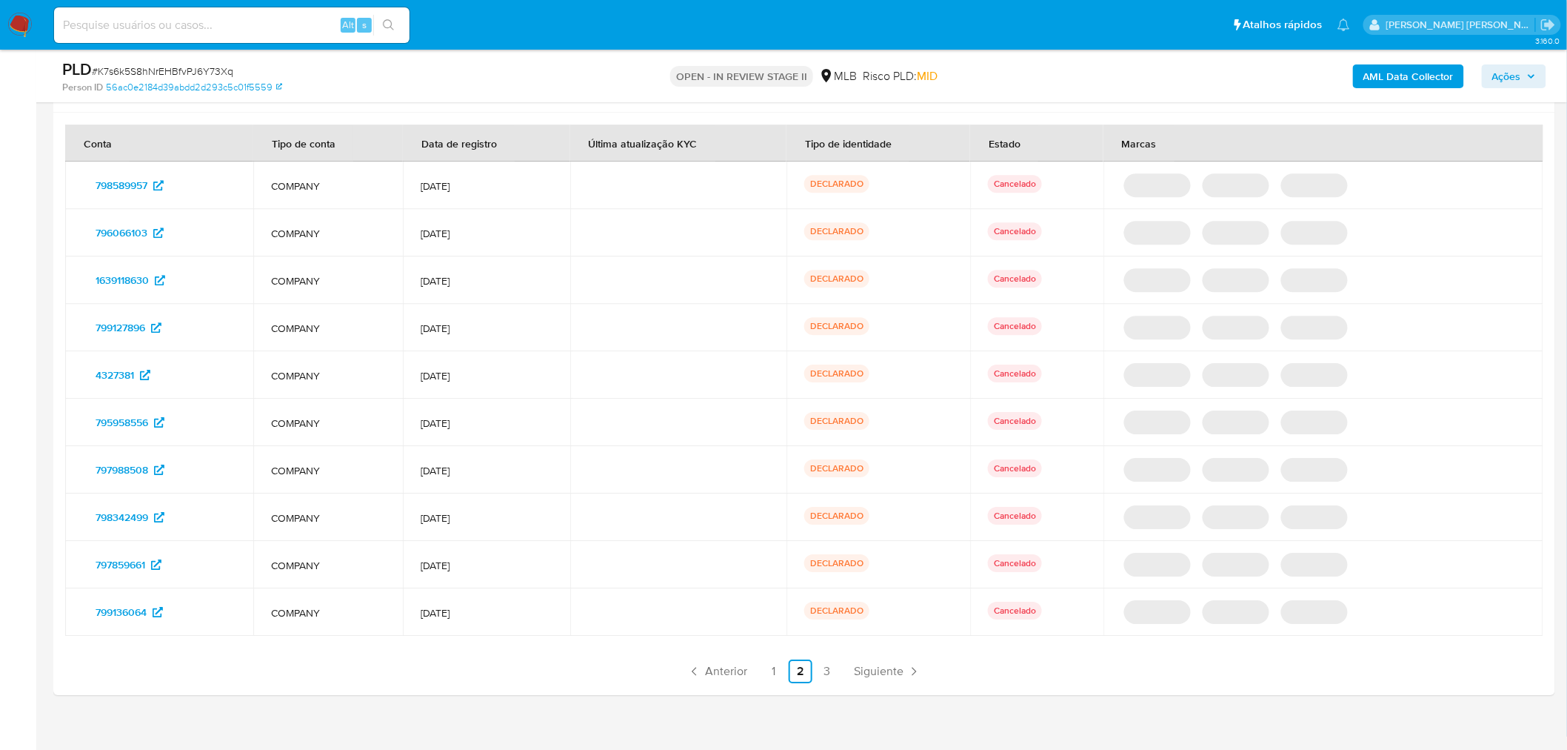
drag, startPoint x: 127, startPoint y: 173, endPoint x: 116, endPoint y: 181, distance: 13.8
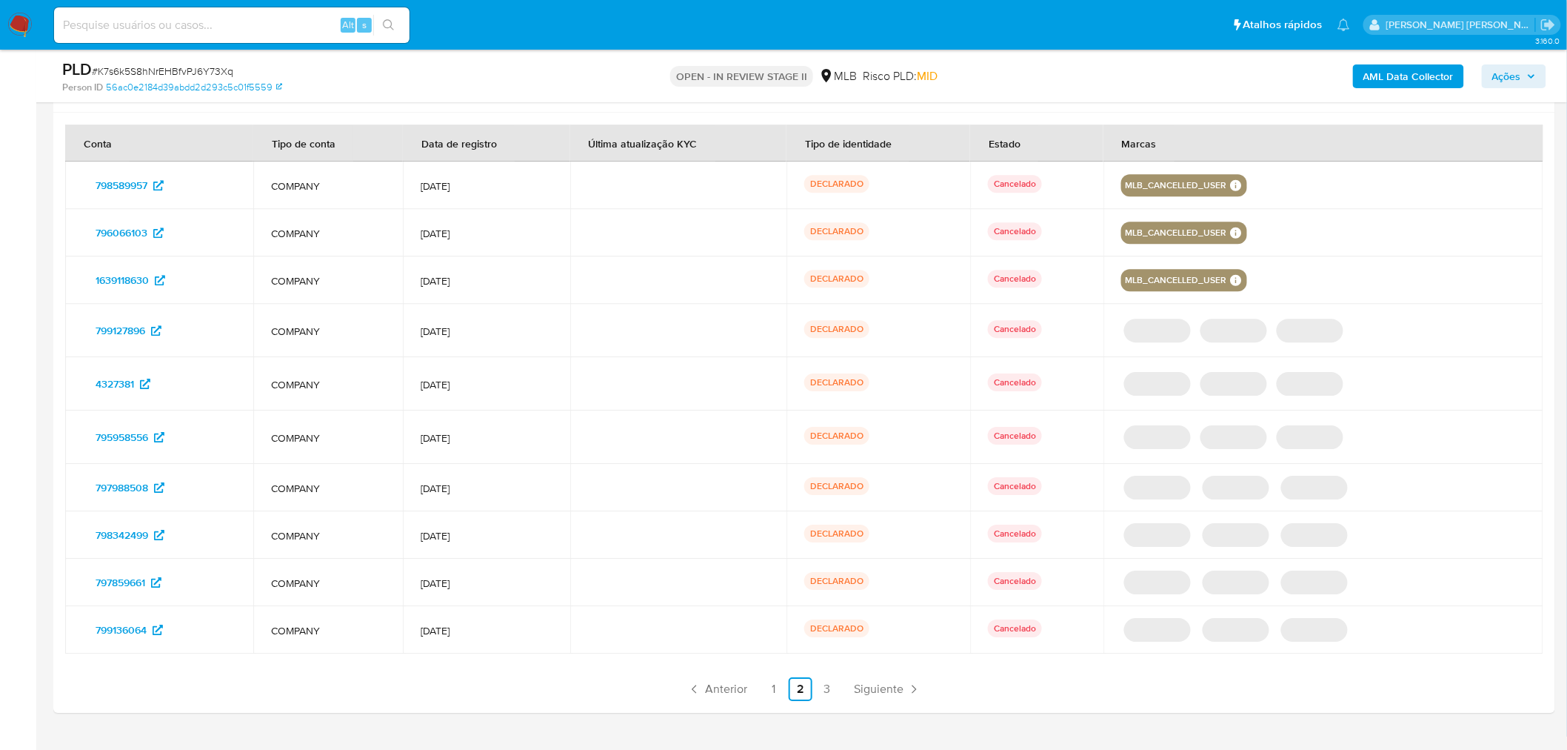
drag, startPoint x: 127, startPoint y: 308, endPoint x: 127, endPoint y: 328, distance: 20.0
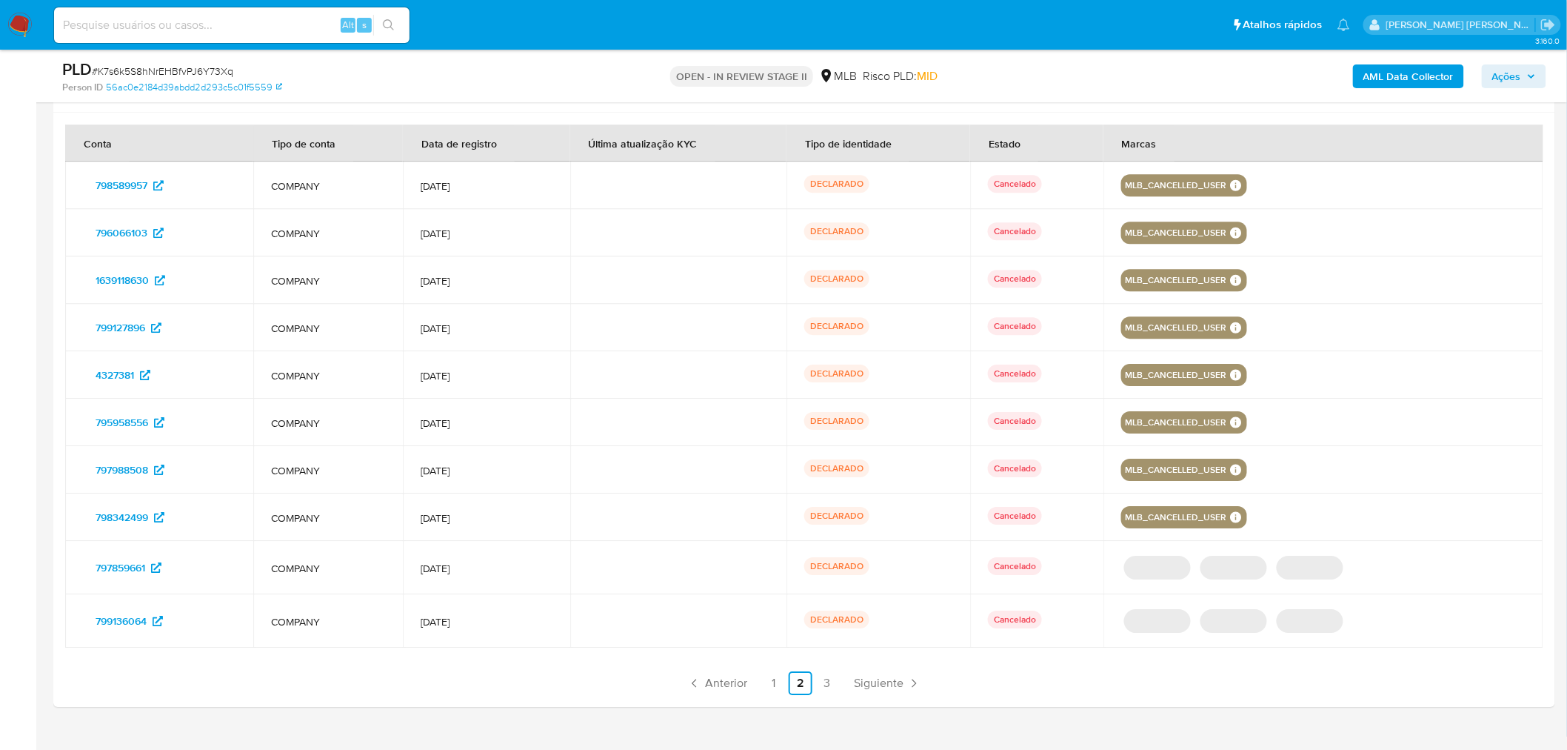
drag, startPoint x: 122, startPoint y: 396, endPoint x: 122, endPoint y: 419, distance: 23.0
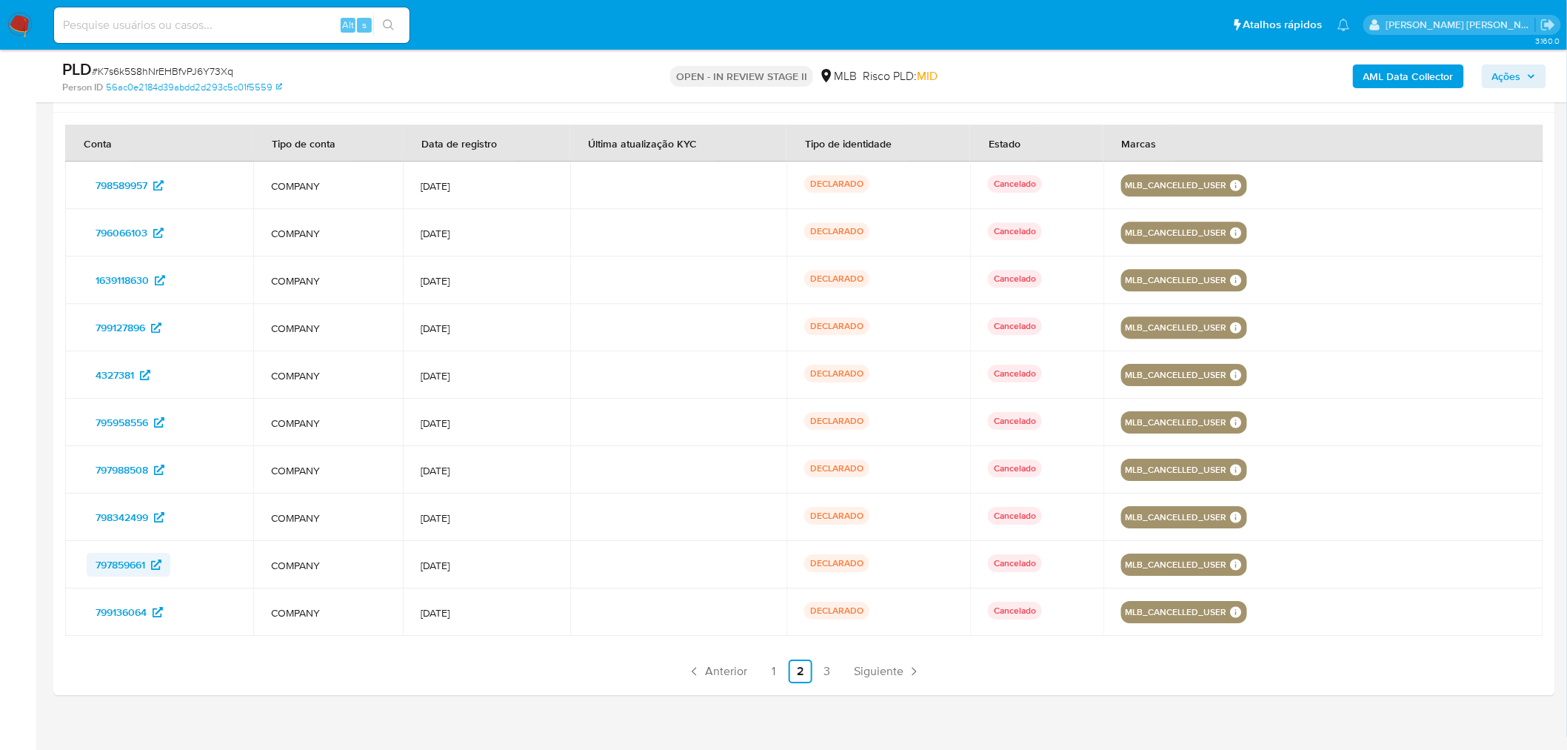
drag, startPoint x: 130, startPoint y: 545, endPoint x: 129, endPoint y: 557, distance: 11.9
drag, startPoint x: 115, startPoint y: 601, endPoint x: 127, endPoint y: 587, distance: 17.8
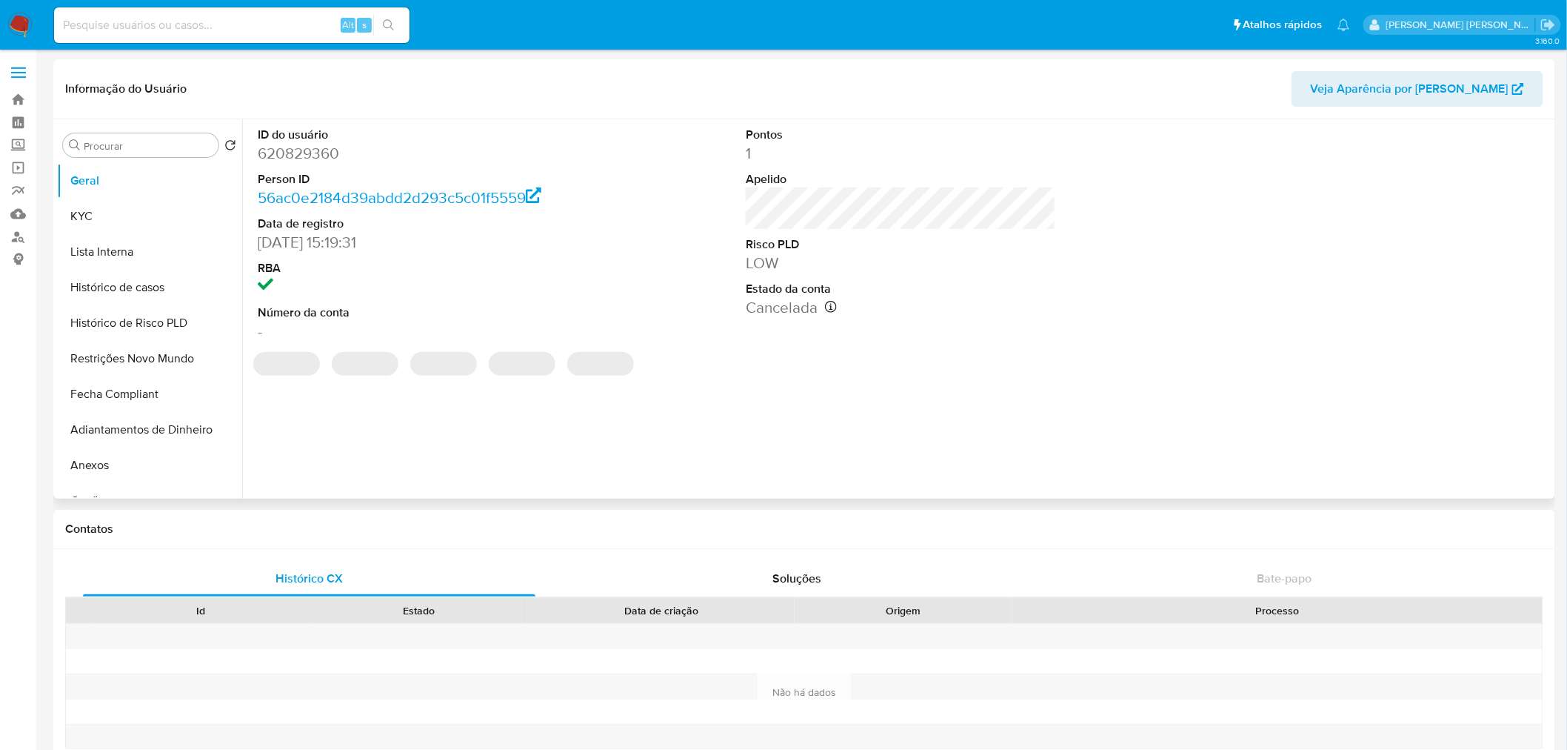
select select "10"
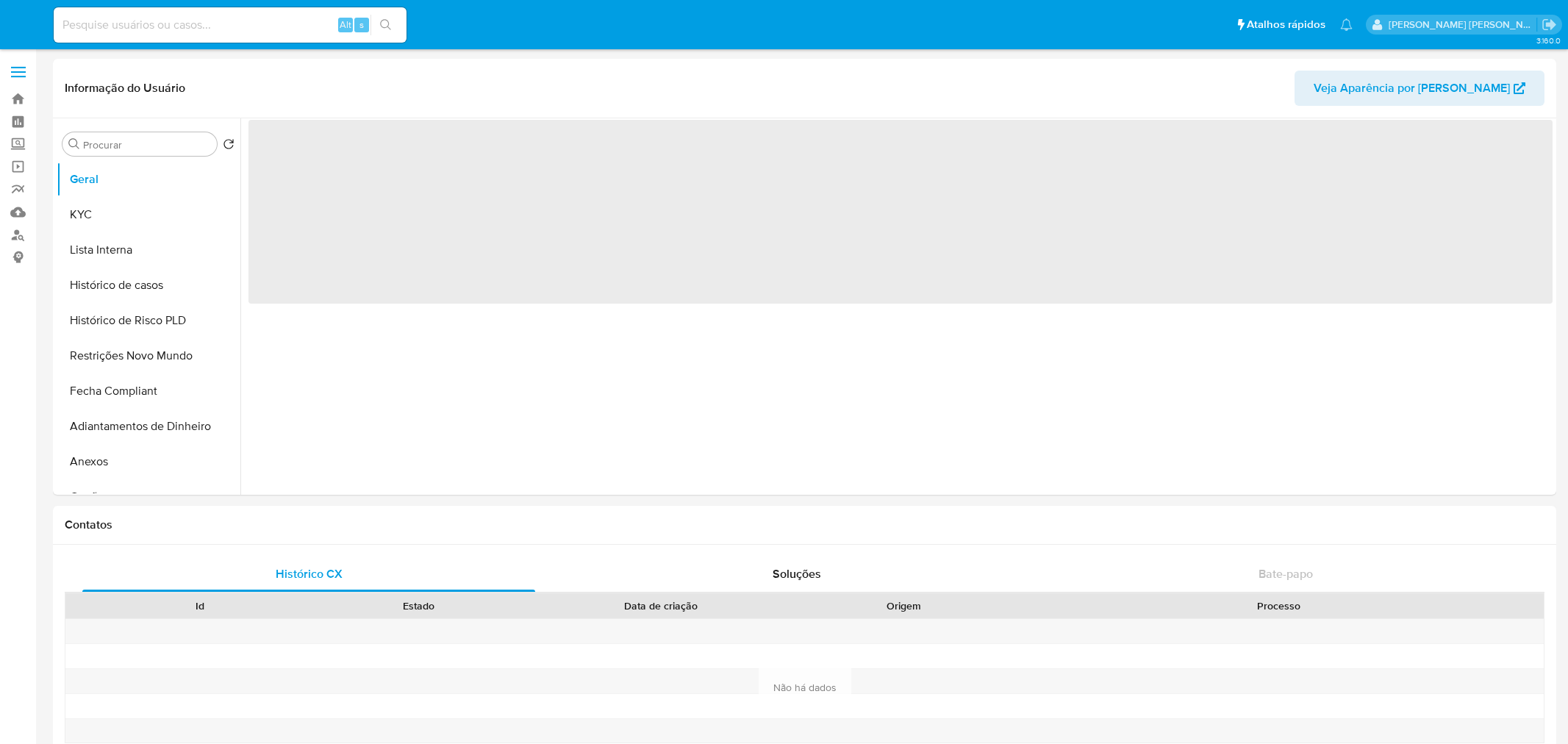
select select "10"
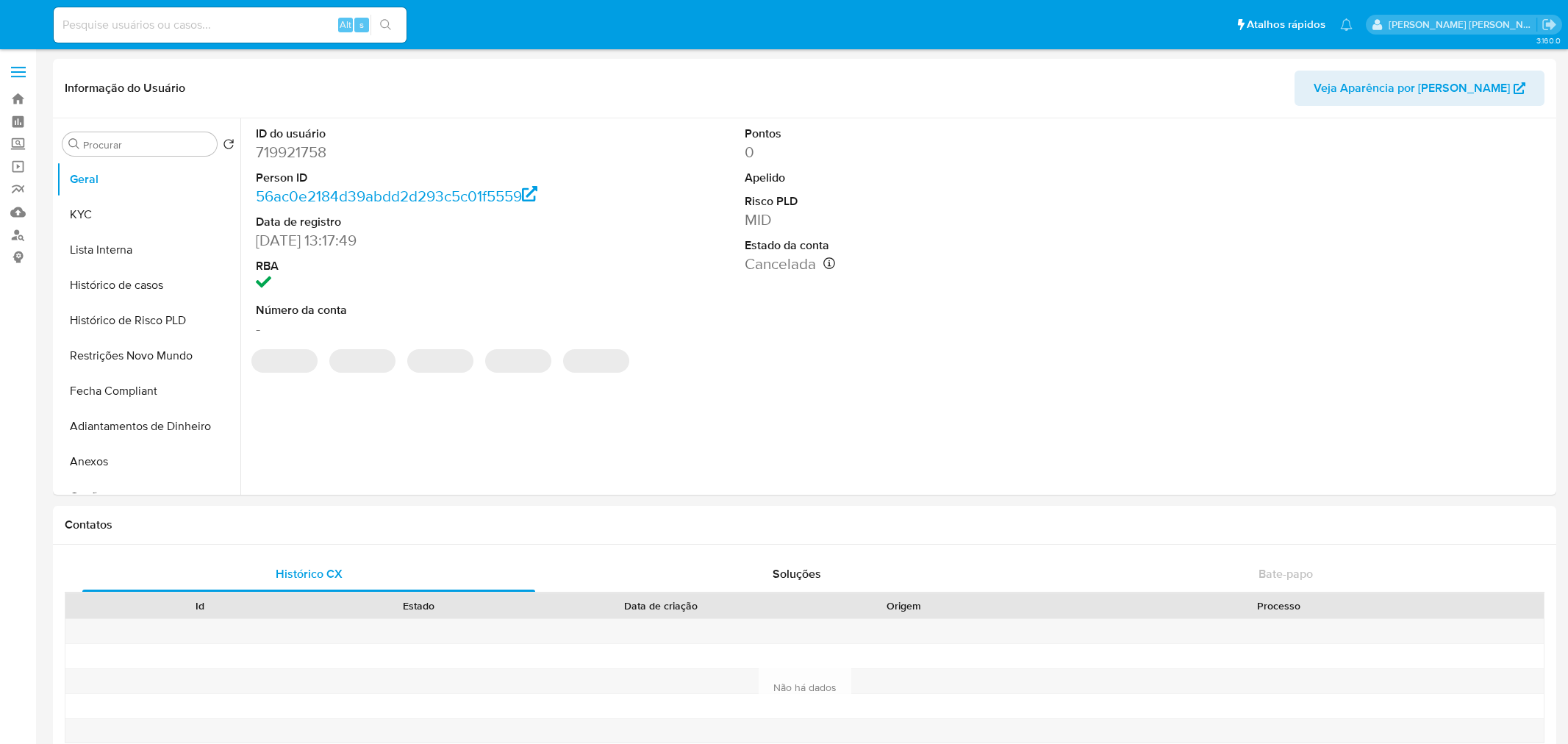
select select "10"
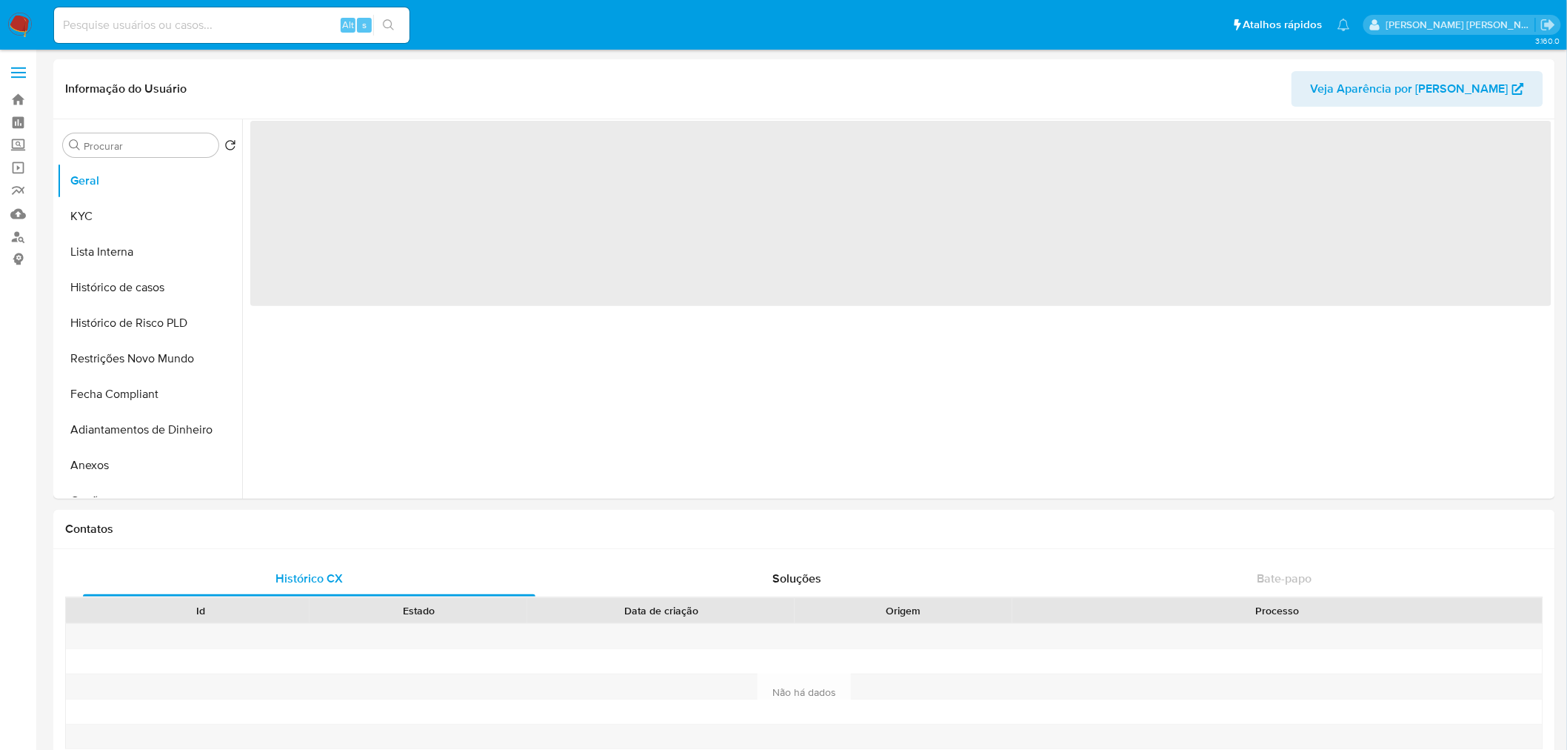
select select "10"
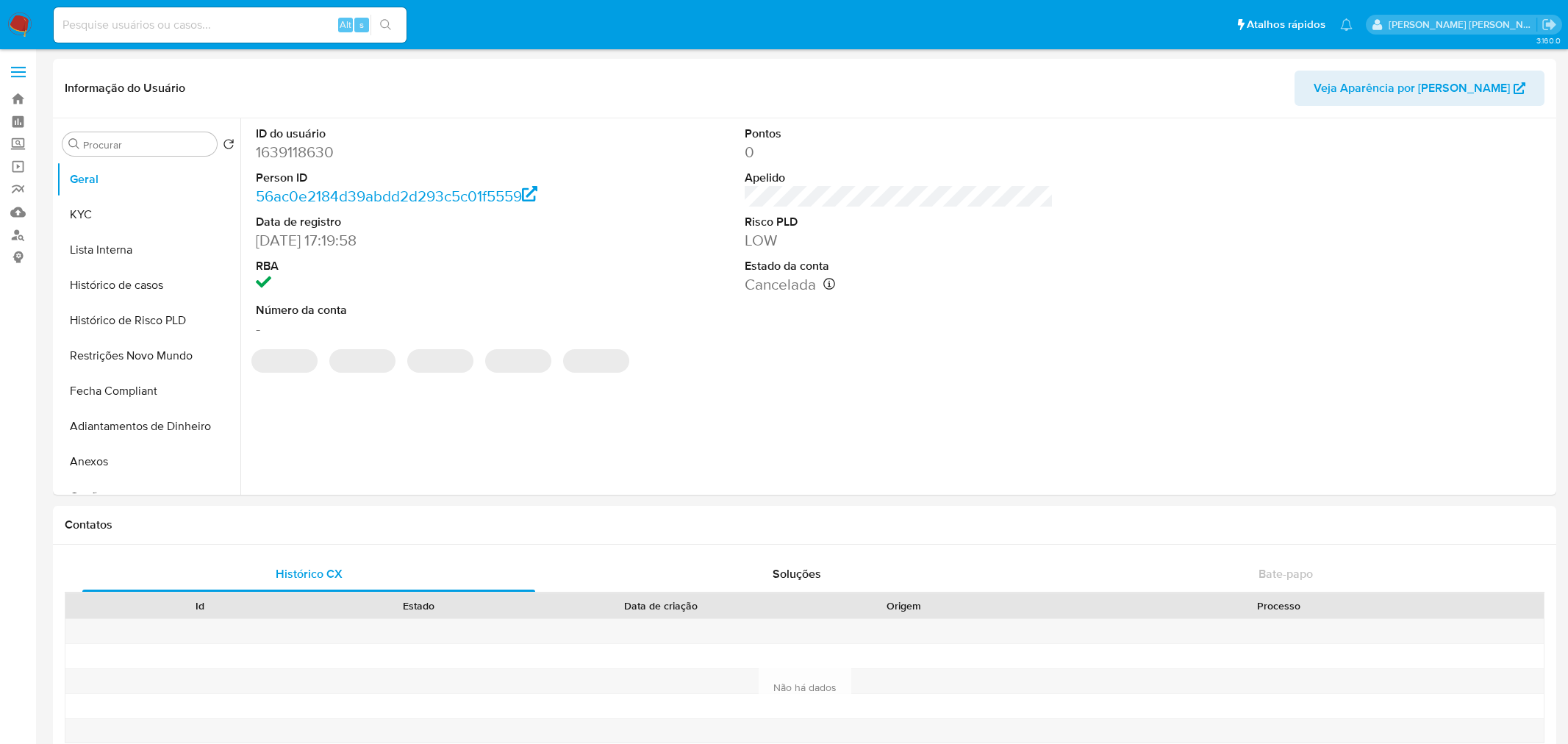
select select "10"
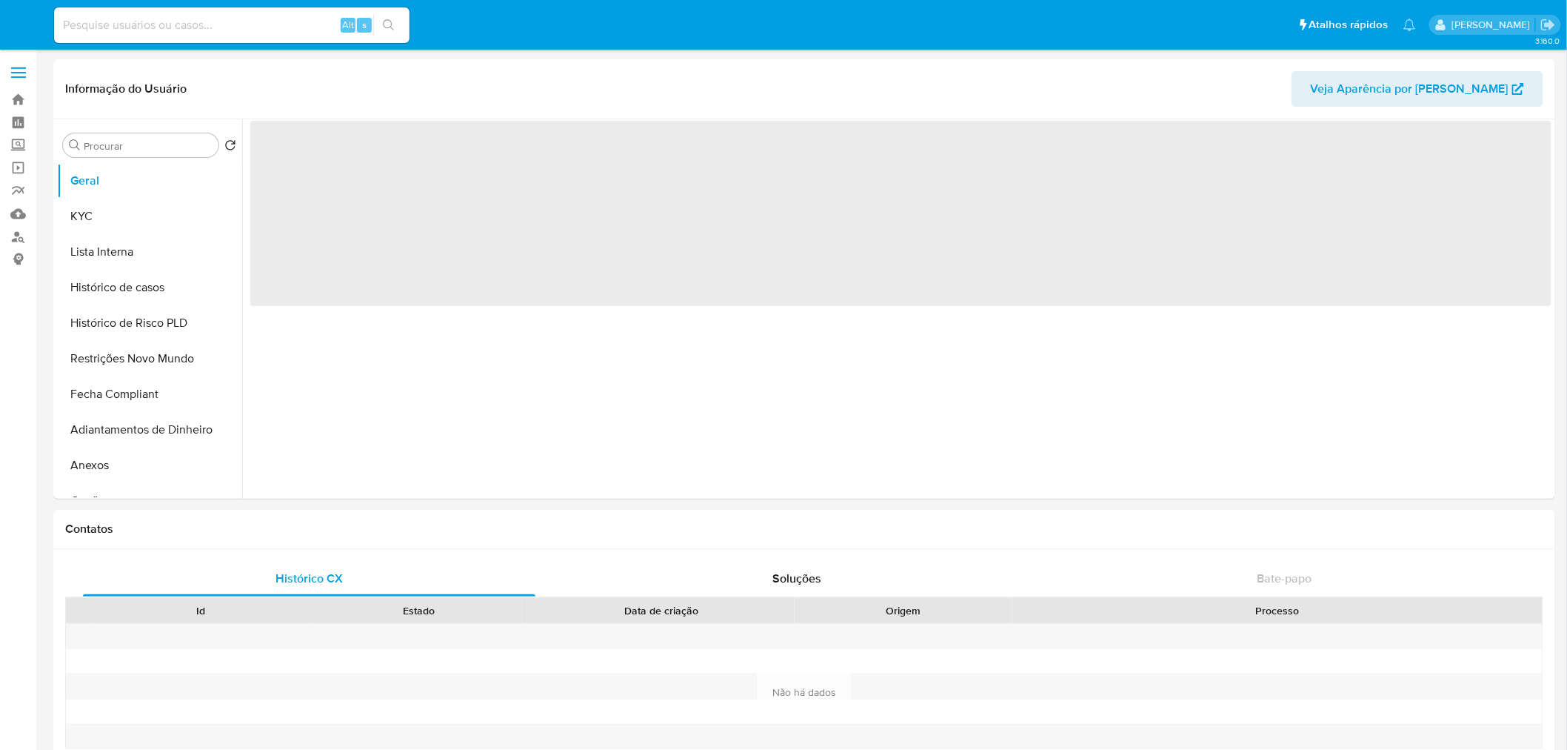
select select "10"
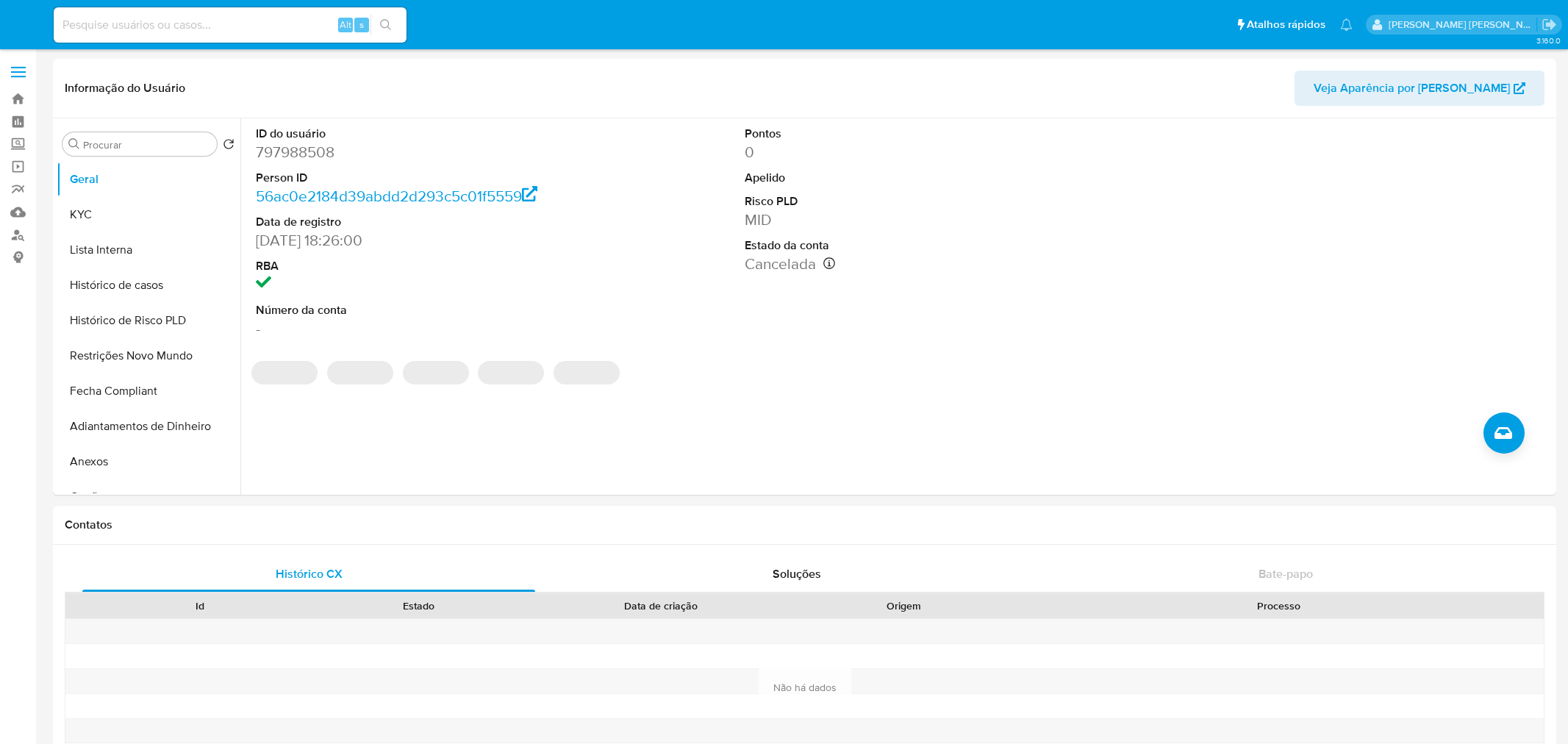
select select "10"
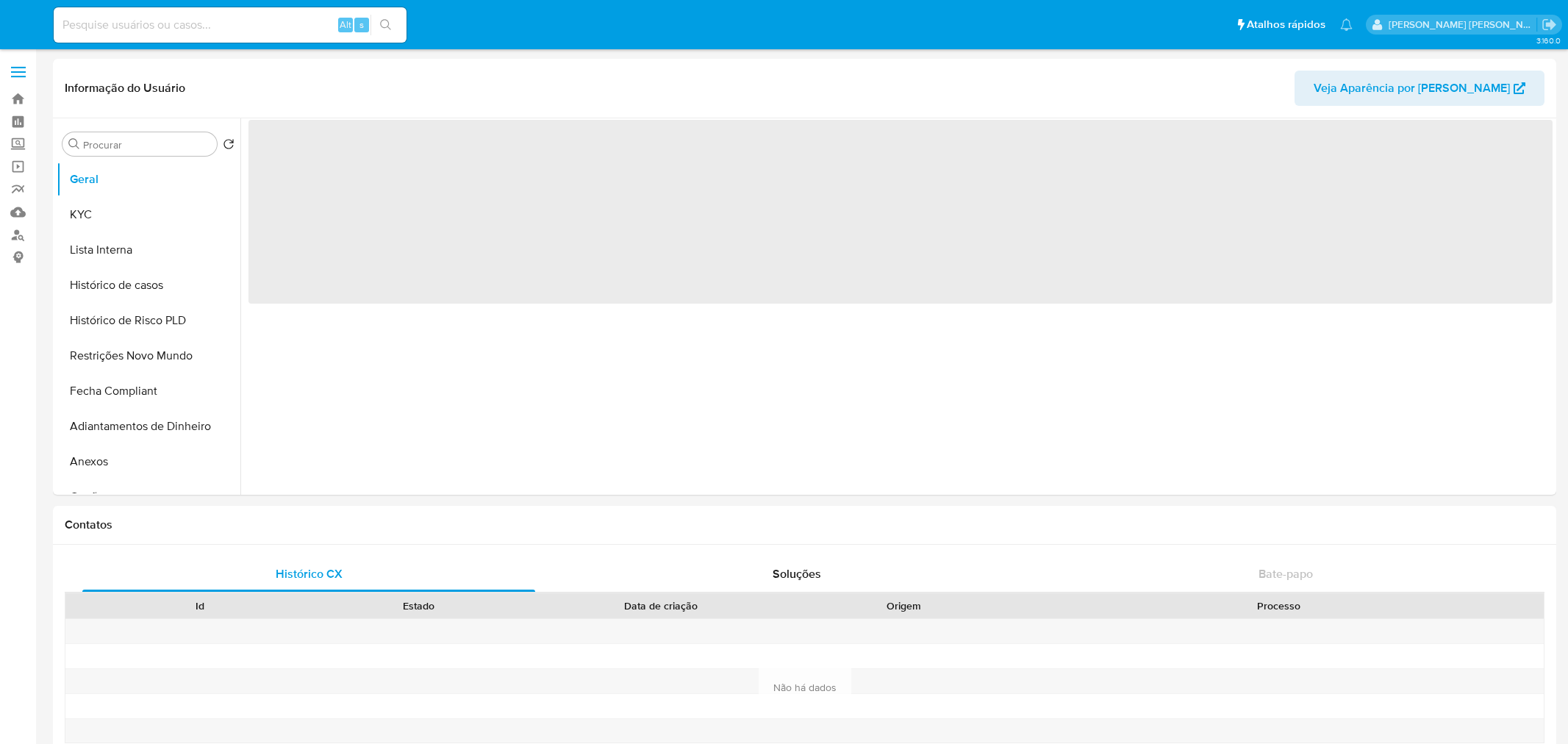
select select "10"
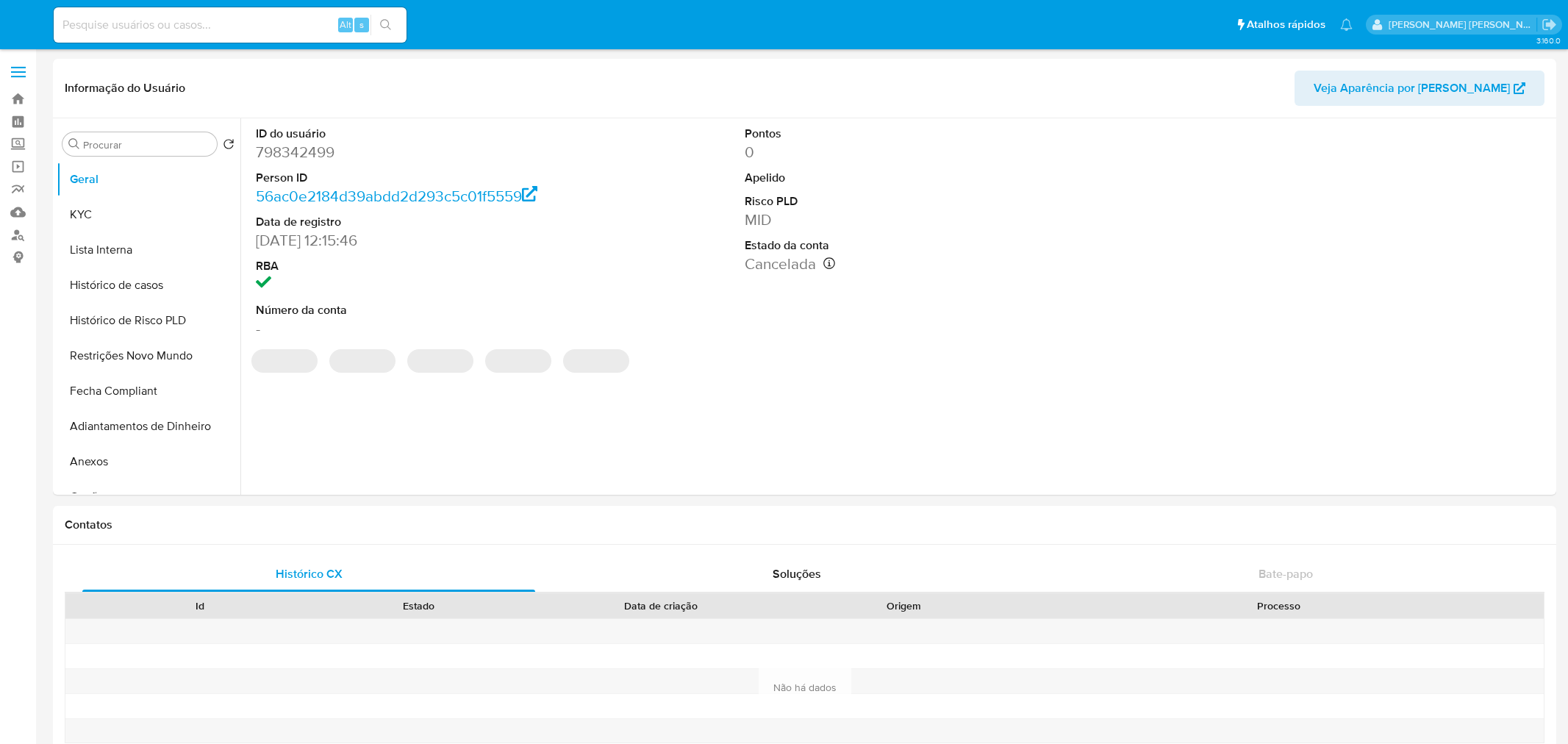
select select "10"
